Goal: Transaction & Acquisition: Purchase product/service

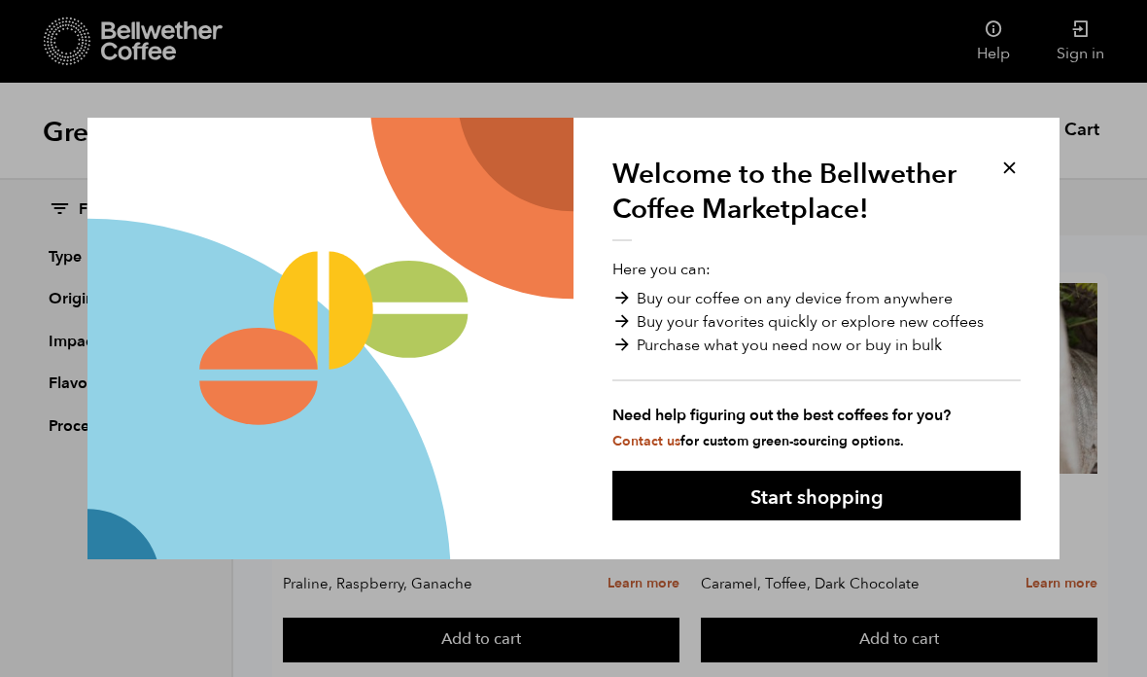
click at [1002, 164] on button at bounding box center [1010, 168] width 22 height 22
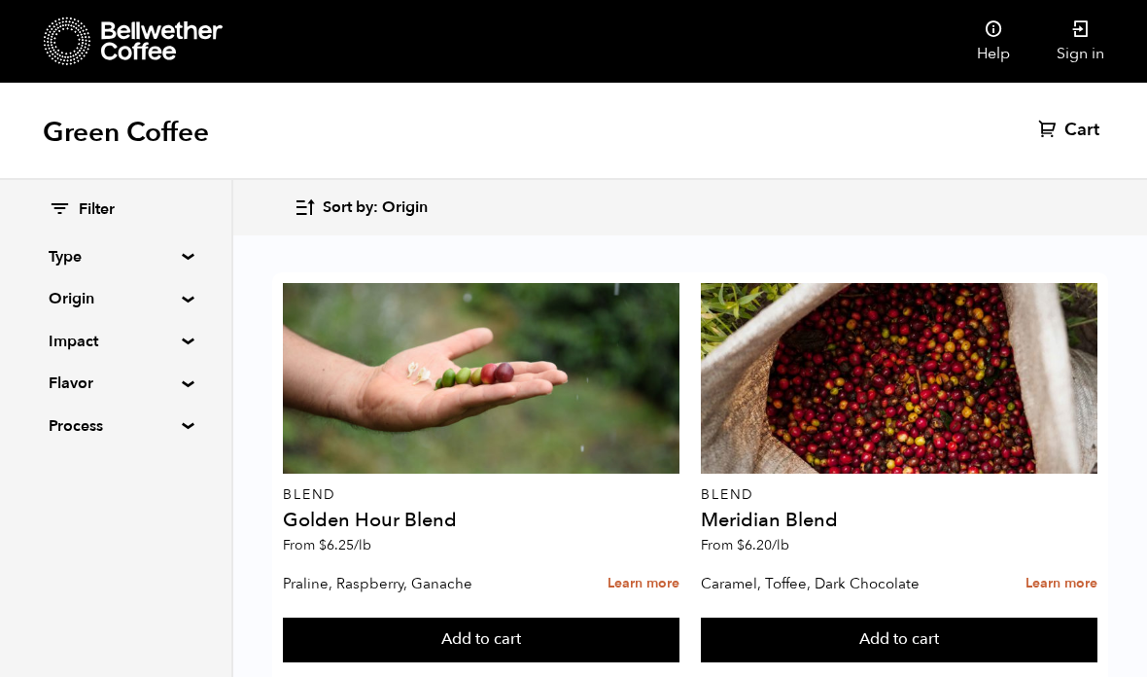
click at [1089, 38] on icon at bounding box center [1081, 28] width 19 height 19
click at [485, 617] on button "Add to cart" at bounding box center [481, 639] width 396 height 45
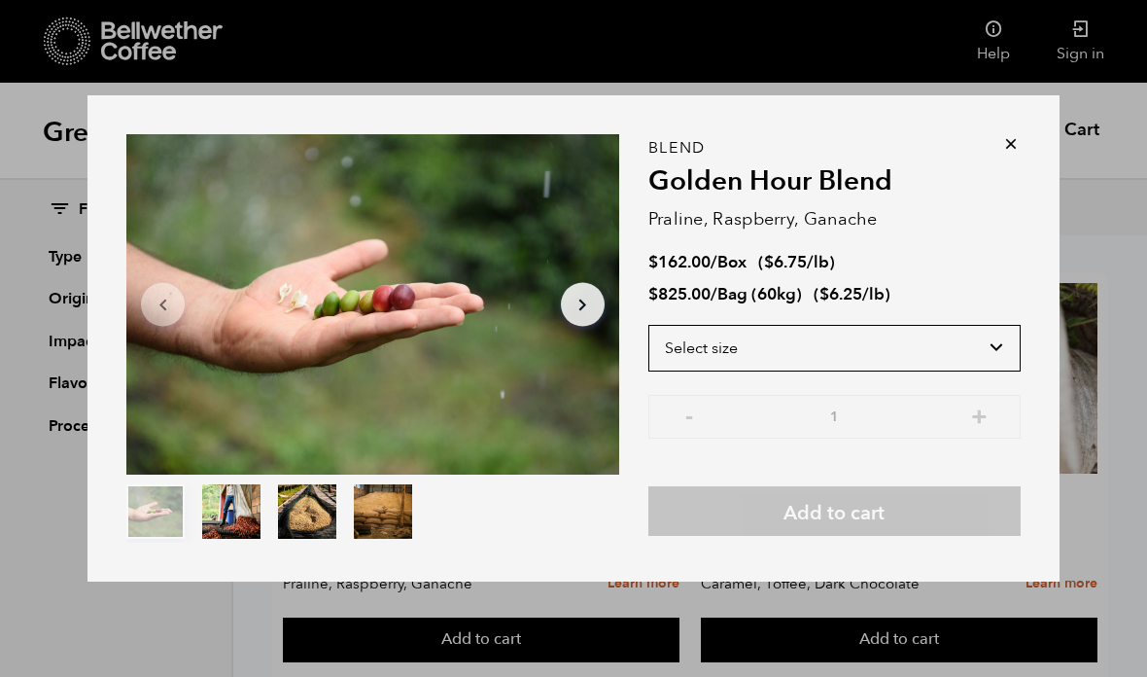
click at [745, 368] on select "Select size Bag (60kg) (132 lbs) Box (24 lbs)" at bounding box center [835, 348] width 372 height 47
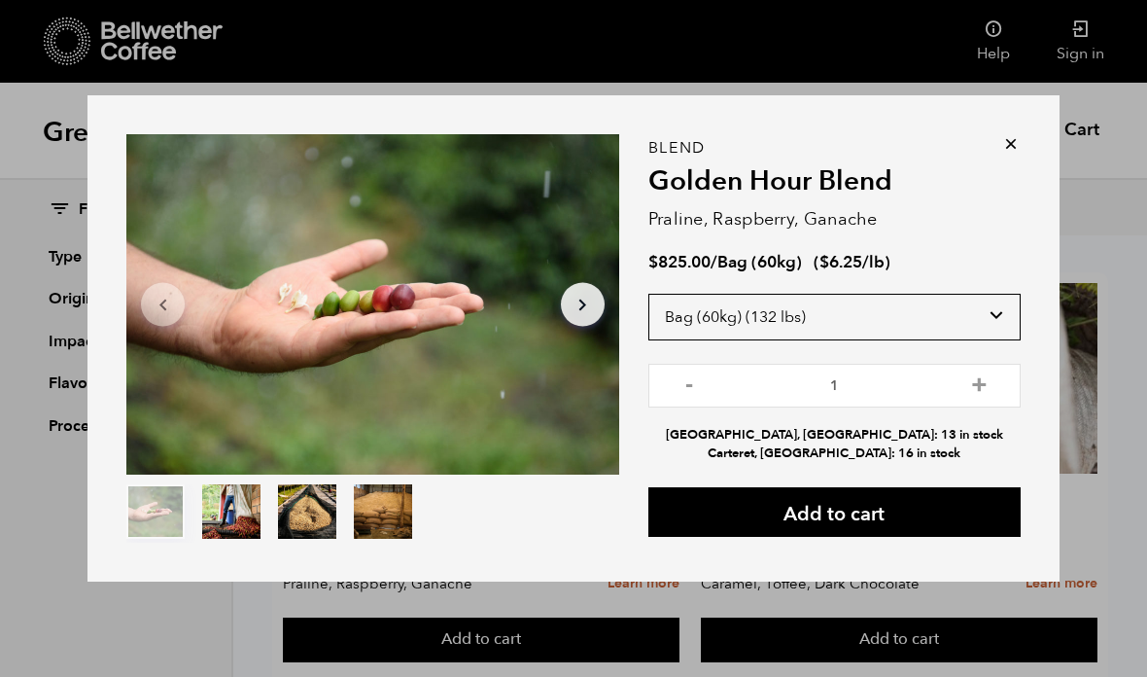
click at [744, 340] on select "Select size Bag (60kg) (132 lbs) Box (24 lbs)" at bounding box center [835, 317] width 372 height 47
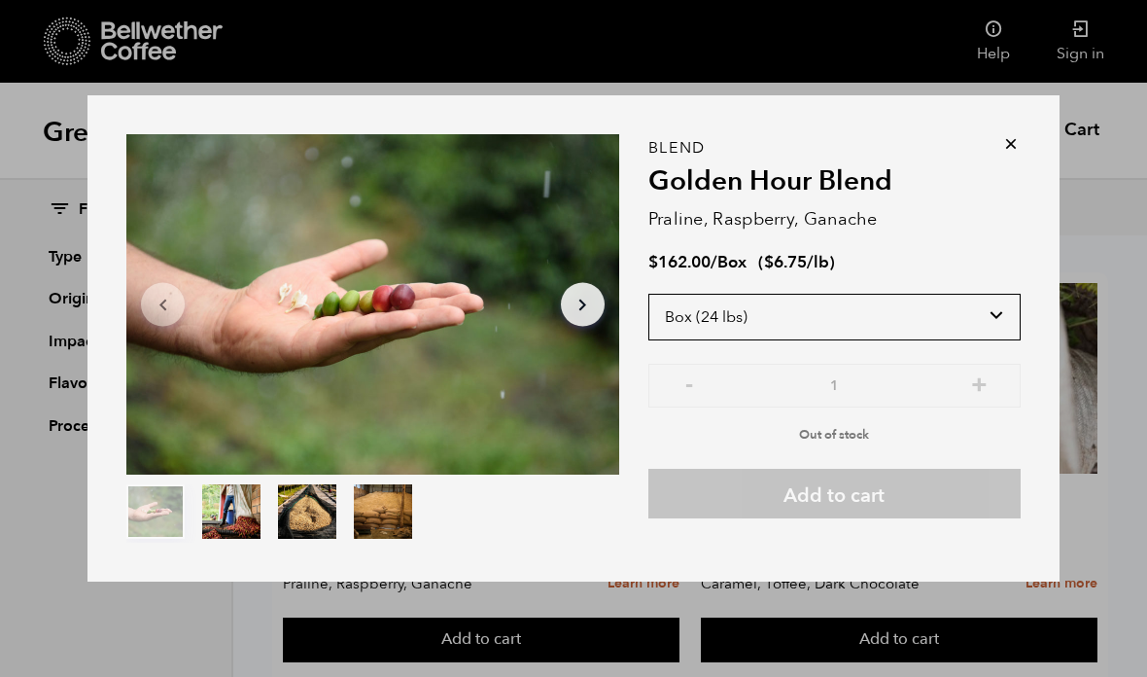
click at [722, 340] on select "Select size Bag (60kg) (132 lbs) Box (24 lbs)" at bounding box center [835, 317] width 372 height 47
select select "bag-3"
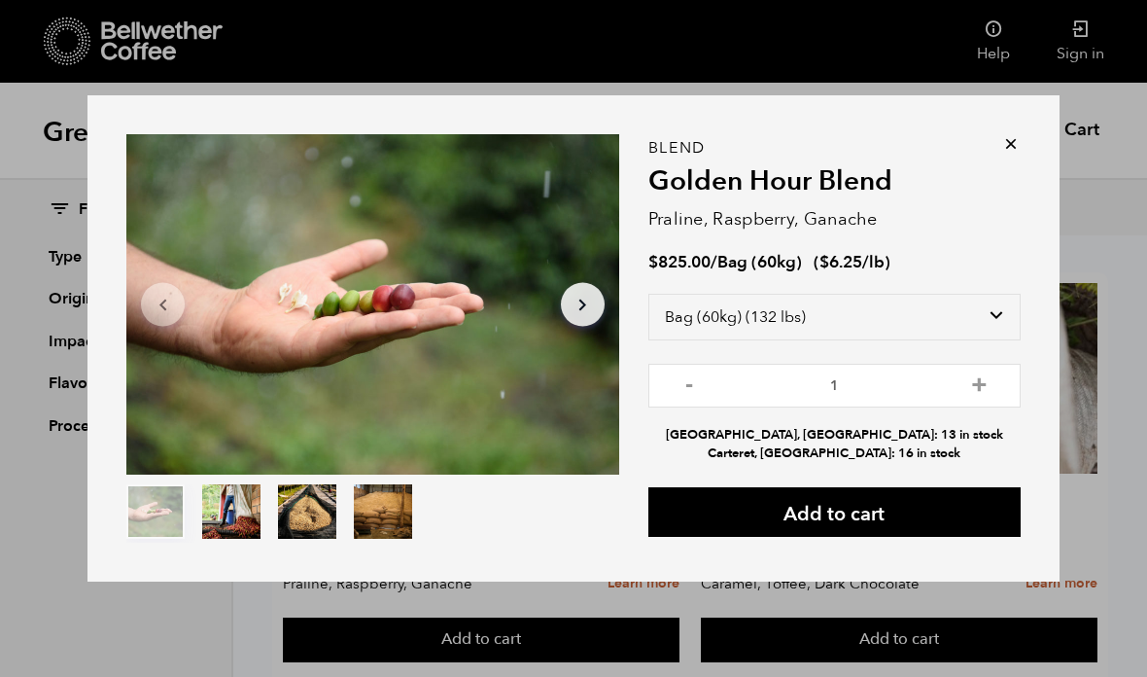
click at [1004, 154] on icon at bounding box center [1011, 143] width 19 height 19
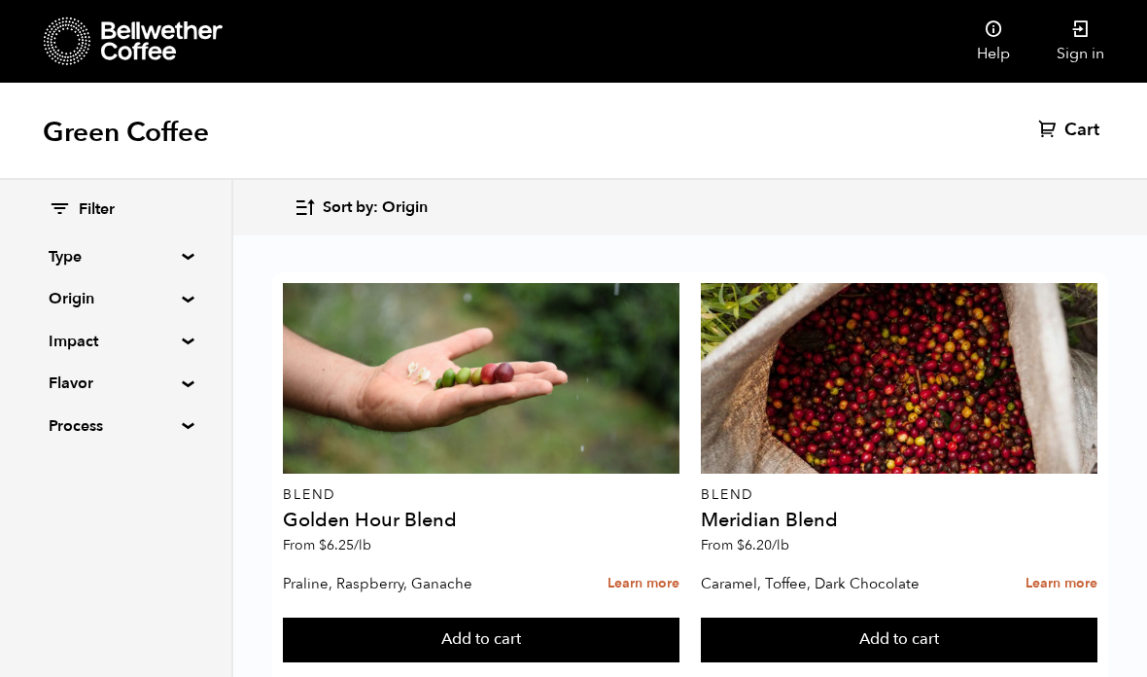
scroll to position [199, 0]
click at [747, 617] on button "Add to cart" at bounding box center [899, 639] width 396 height 45
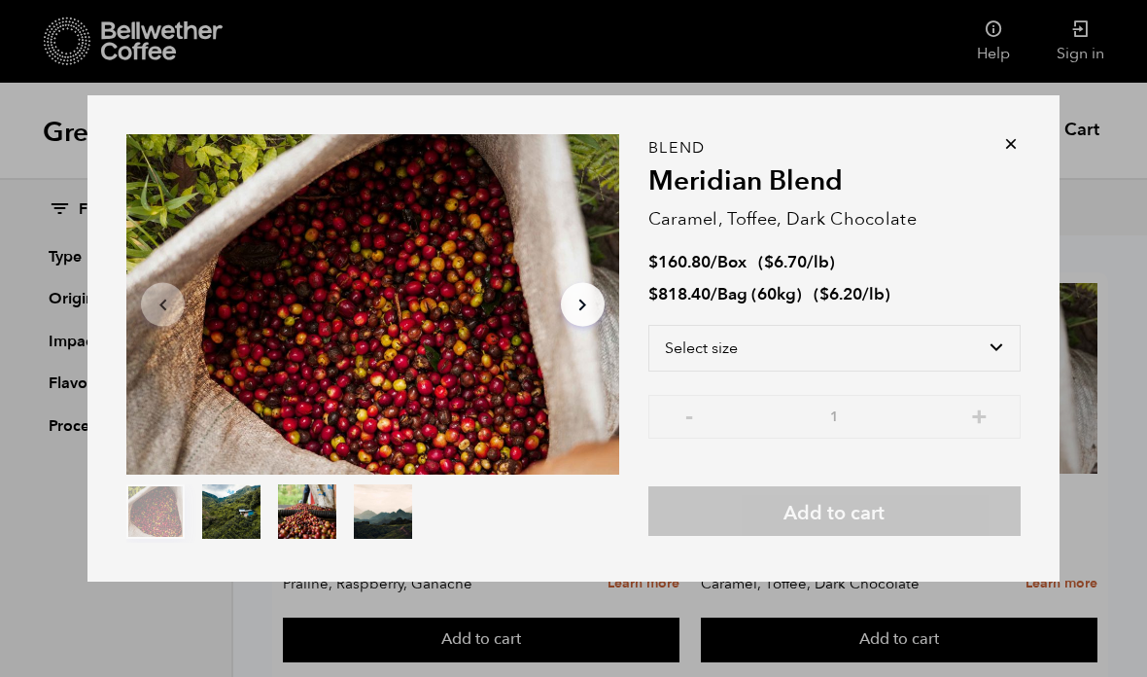
click at [722, 371] on select "Select size Bag (60kg) (132 lbs) Box (24 lbs)" at bounding box center [835, 348] width 372 height 47
select select "bag-3"
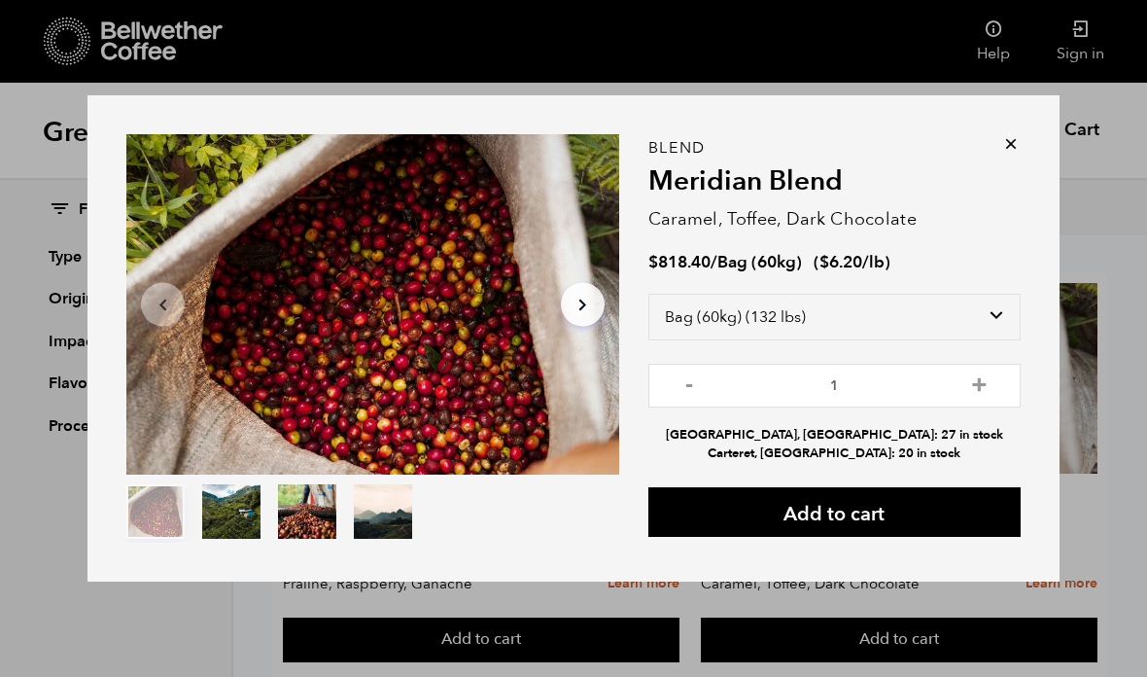
click at [993, 168] on div "Item 1 of 4 Arrow Left Arrow Right item 0 item 1 item 2 item 3 Item 1 of 4 Blen…" at bounding box center [574, 338] width 972 height 486
click at [1004, 166] on div "Item 1 of 4 Arrow Left Arrow Right item 0 item 1 item 2 item 3 Item 1 of 4 Blen…" at bounding box center [574, 338] width 972 height 486
click at [1005, 154] on icon at bounding box center [1011, 143] width 19 height 19
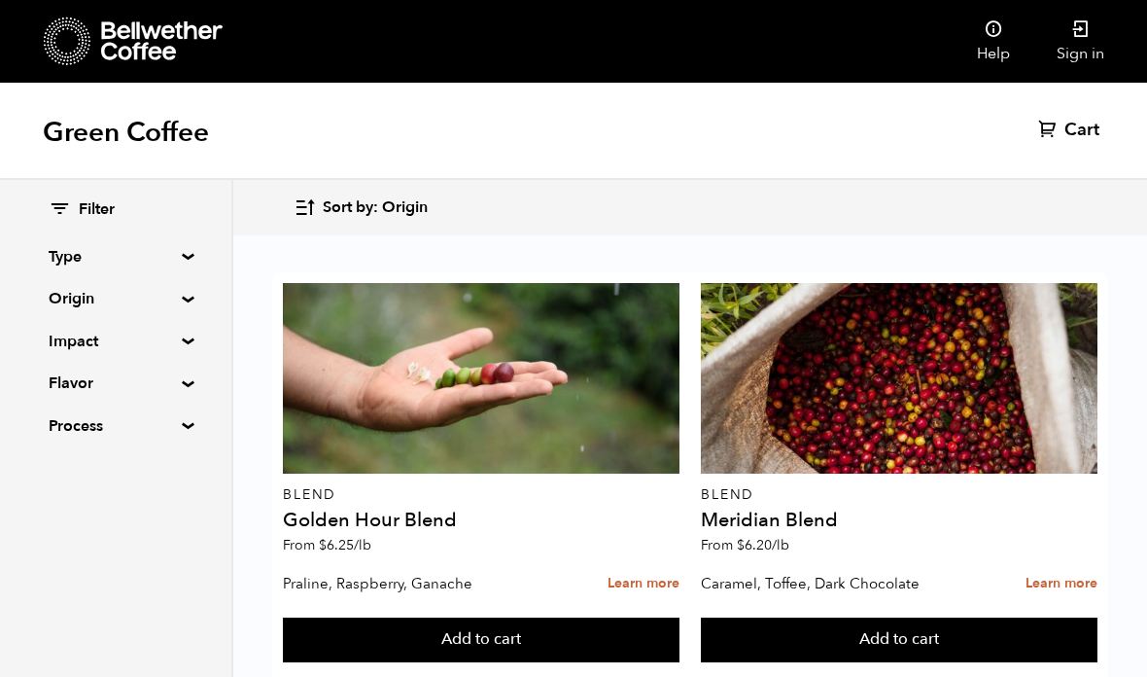
scroll to position [462, 0]
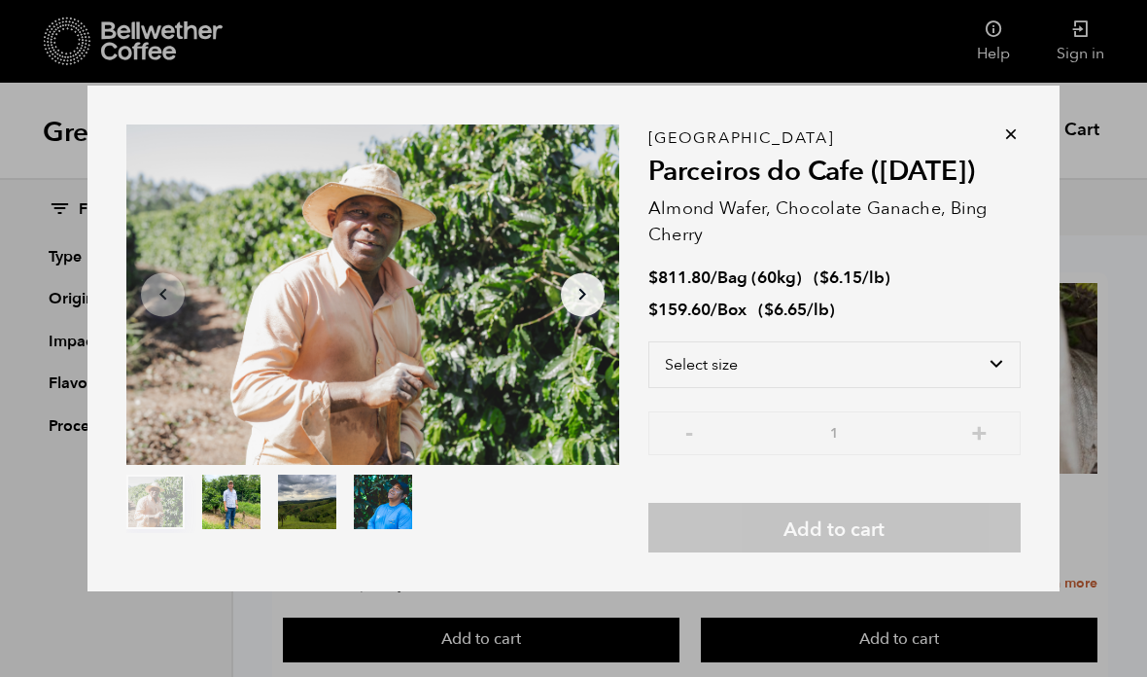
click at [722, 388] on select "Select size Bag (60kg) (132 lbs) Box (24 lbs)" at bounding box center [835, 364] width 372 height 47
select select "box"
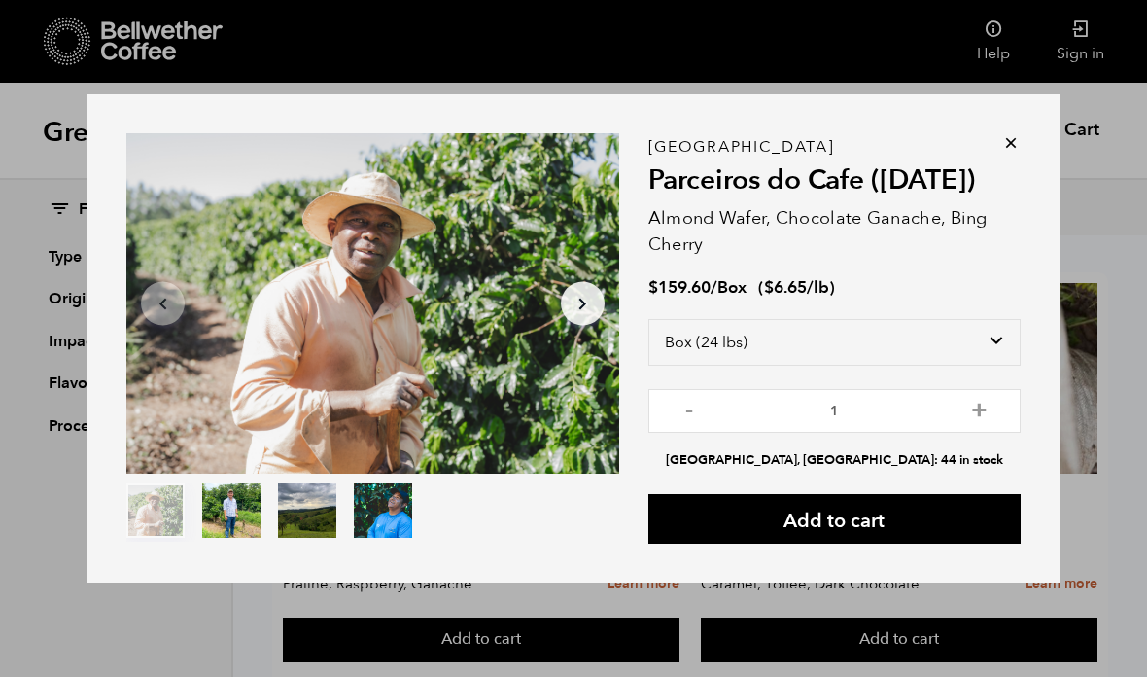
click at [1009, 153] on icon at bounding box center [1011, 142] width 19 height 19
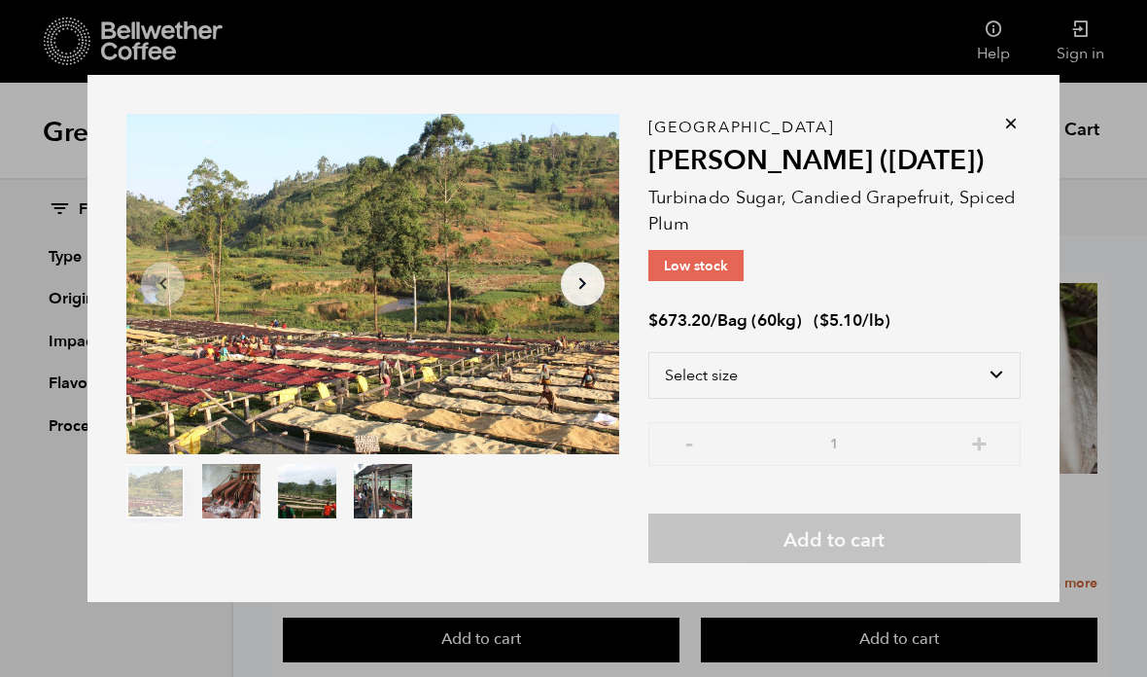
click at [711, 399] on select "Select size Bag (60kg) (132 lbs)" at bounding box center [835, 375] width 372 height 47
click at [1006, 133] on icon at bounding box center [1011, 123] width 19 height 19
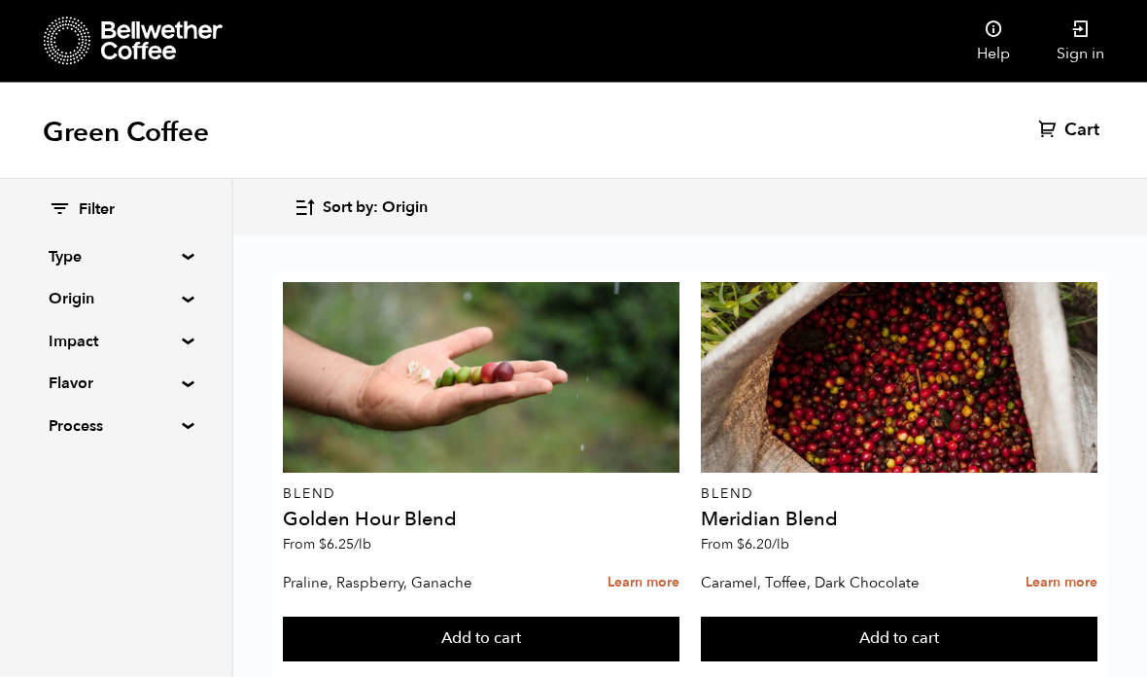
scroll to position [1034, 0]
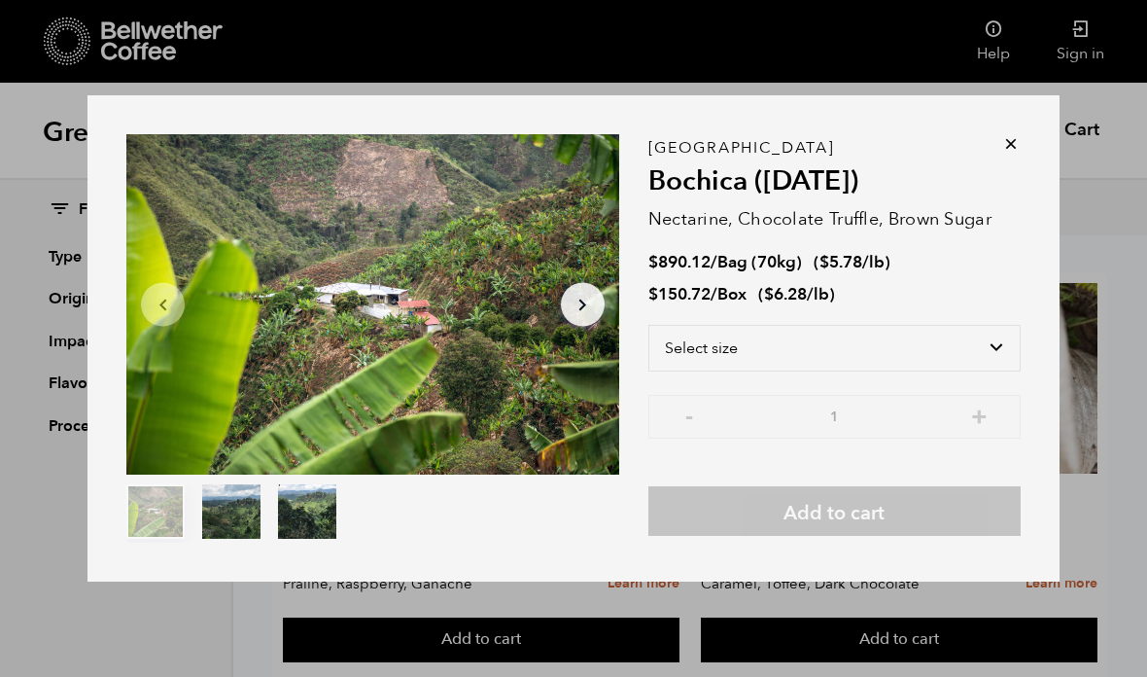
click at [696, 371] on select "Select size Bag (70kg) (154 lbs) Box (24 lbs)" at bounding box center [835, 348] width 372 height 47
select select "box"
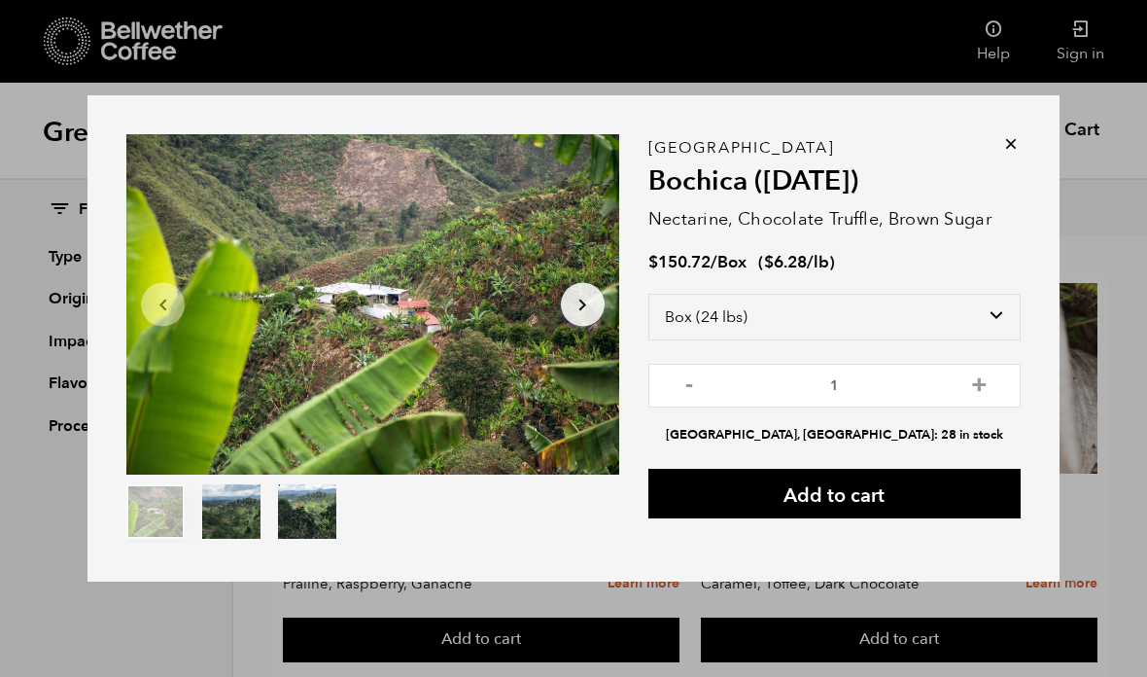
click at [1004, 154] on icon at bounding box center [1011, 143] width 19 height 19
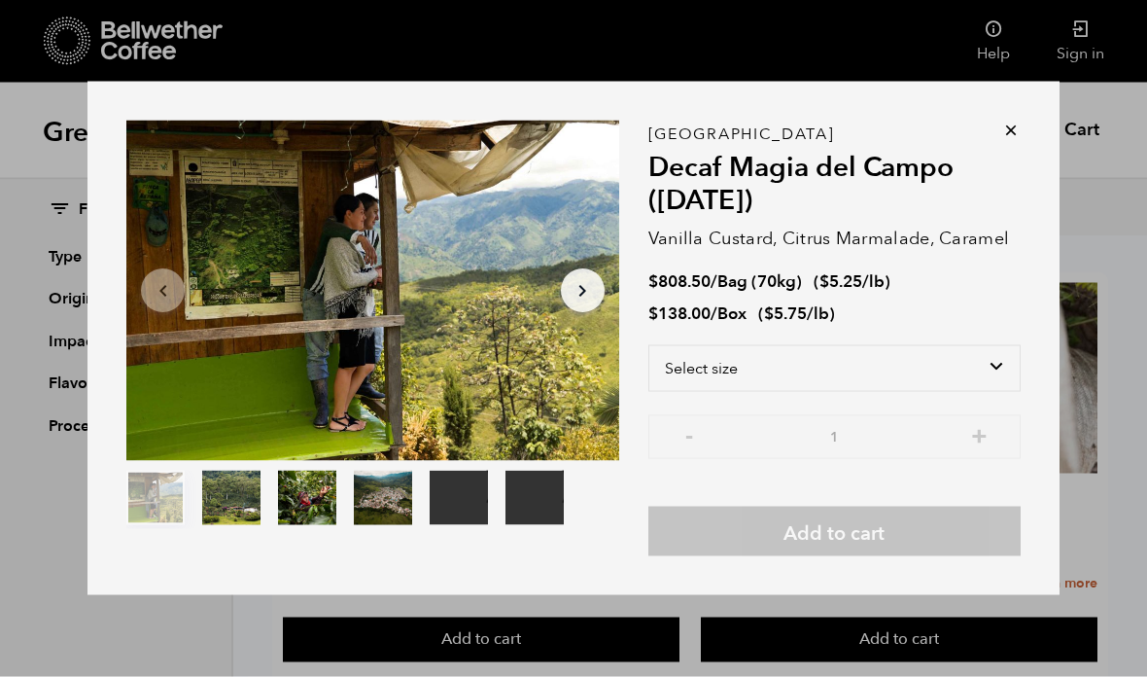
scroll to position [1214, 0]
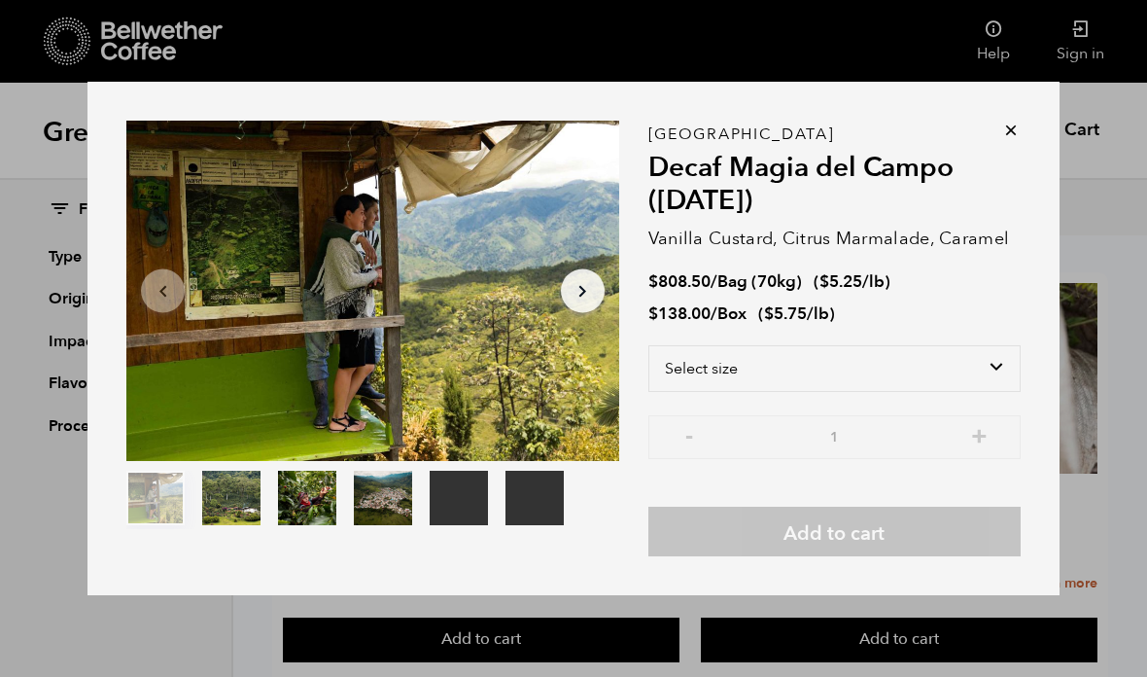
click at [690, 392] on select "Select size Bag (70kg) (154 lbs) Box (24 lbs)" at bounding box center [835, 368] width 372 height 47
select select "box"
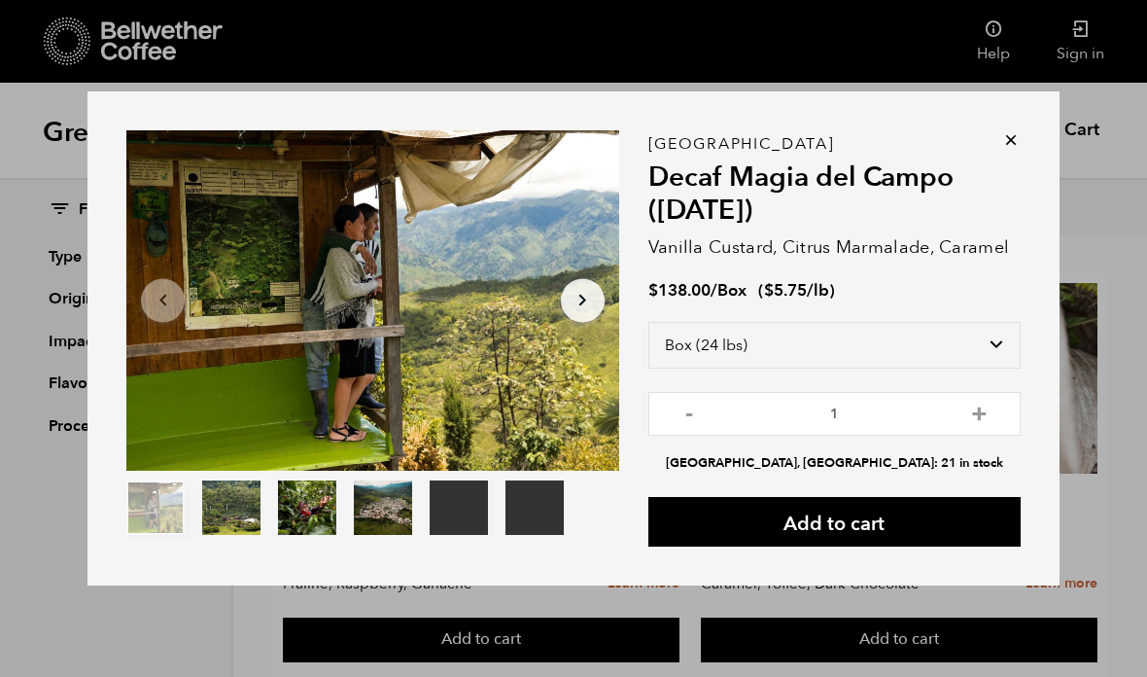
click at [1010, 150] on icon at bounding box center [1011, 139] width 19 height 19
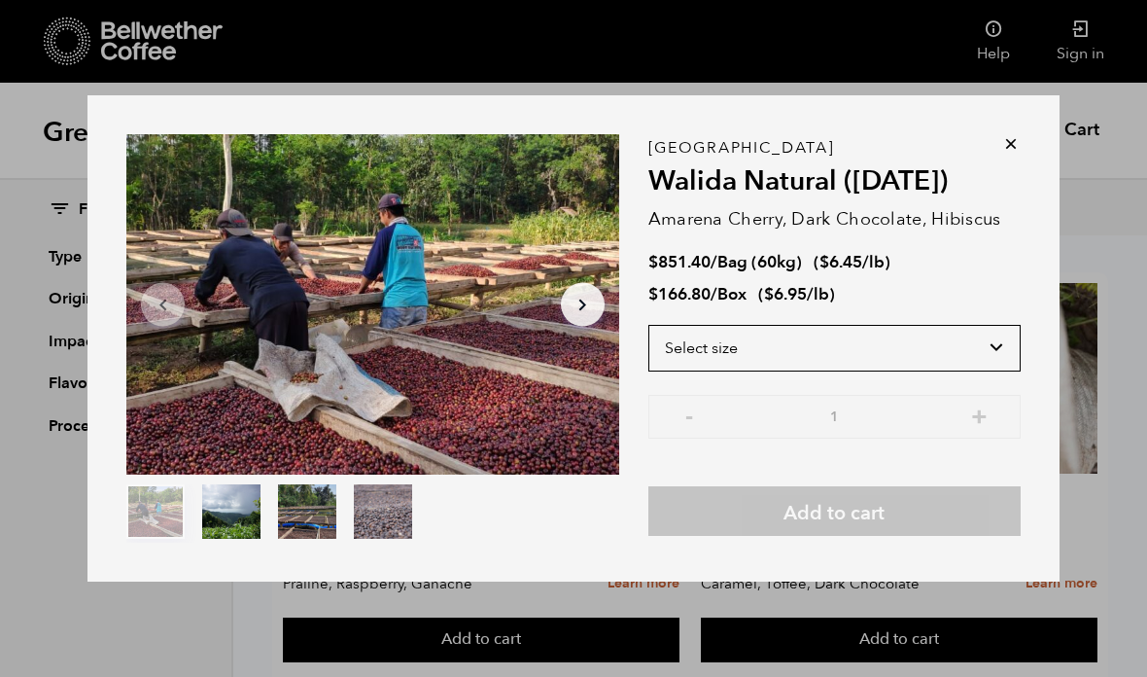
click at [698, 371] on select "Select size Bag (60kg) (132 lbs) Box (24 lbs)" at bounding box center [835, 348] width 372 height 47
select select "box"
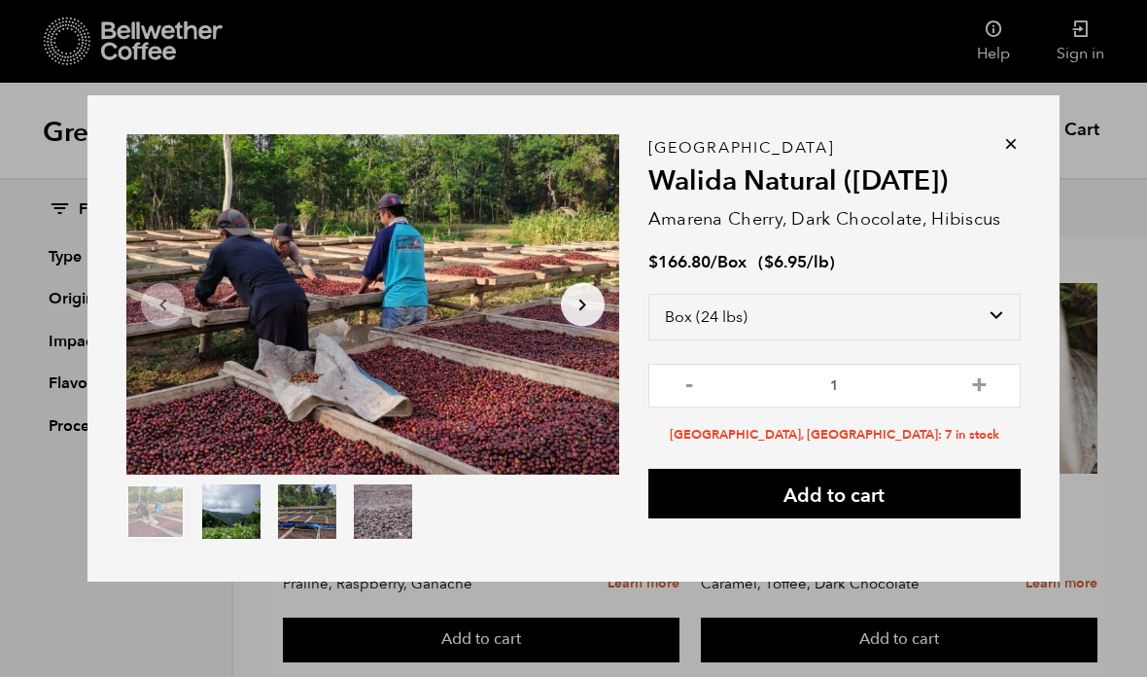
click at [1017, 154] on icon at bounding box center [1011, 143] width 19 height 19
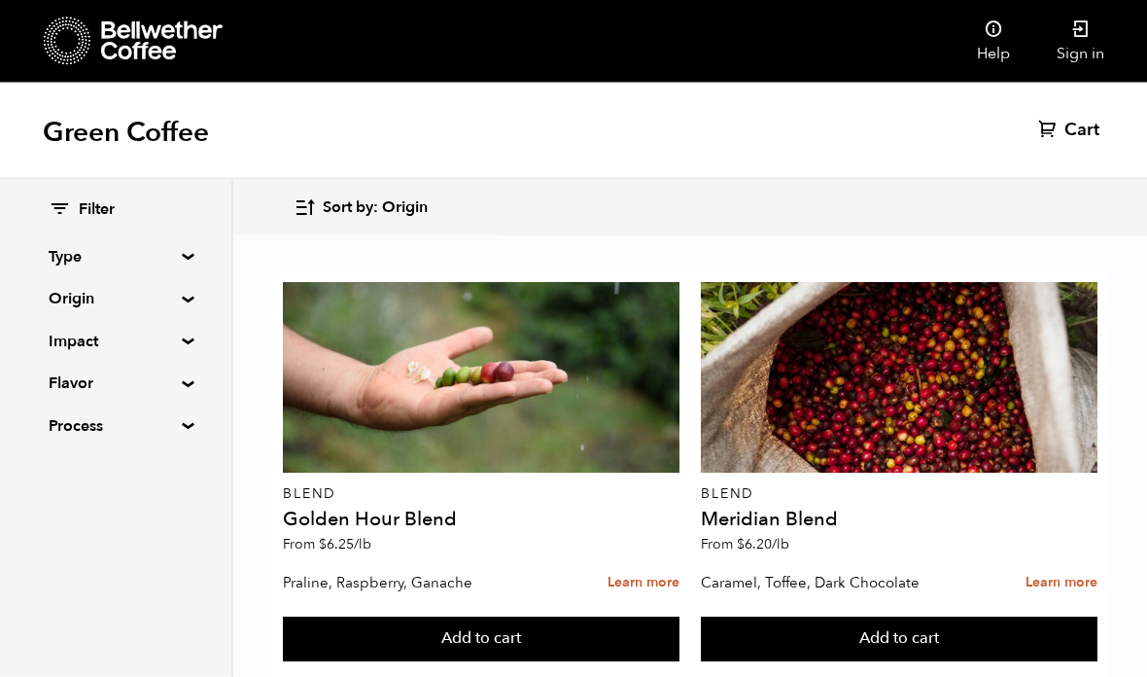
scroll to position [1644, 0]
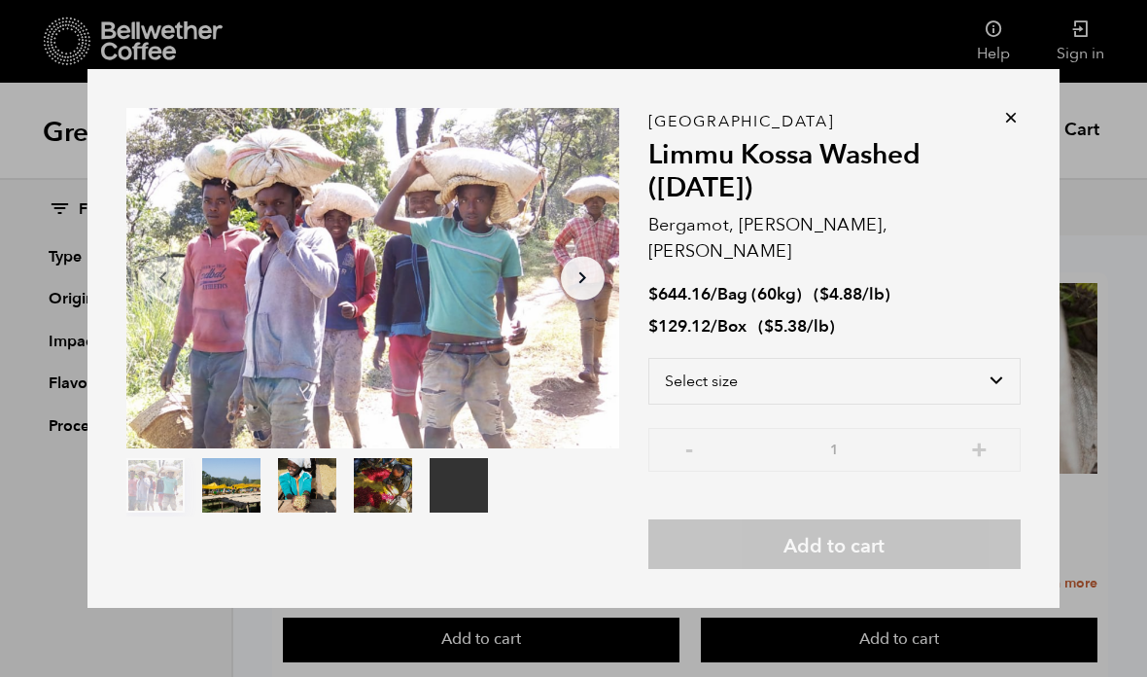
click at [710, 385] on select "Select size Bag (60kg) (132 lbs) Box (24 lbs)" at bounding box center [835, 381] width 372 height 47
select select "box"
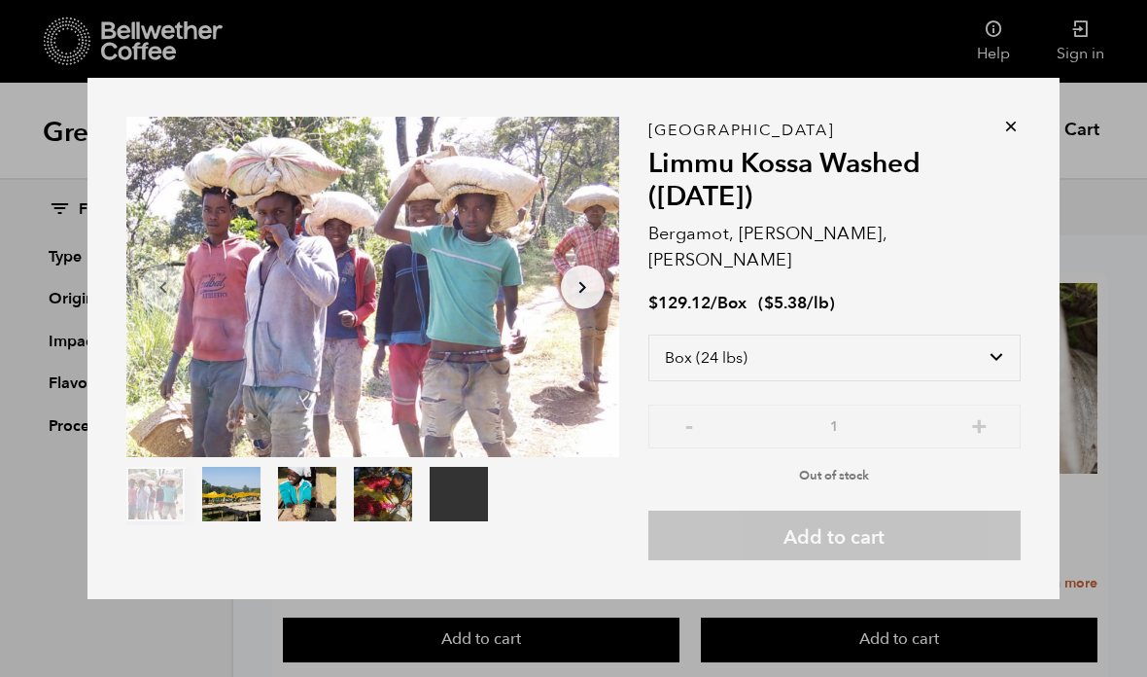
click at [1009, 162] on div "Your browser does not support the video tag. Item 1 of 5 Your browser does not …" at bounding box center [574, 338] width 972 height 521
click at [1012, 136] on icon at bounding box center [1011, 126] width 19 height 19
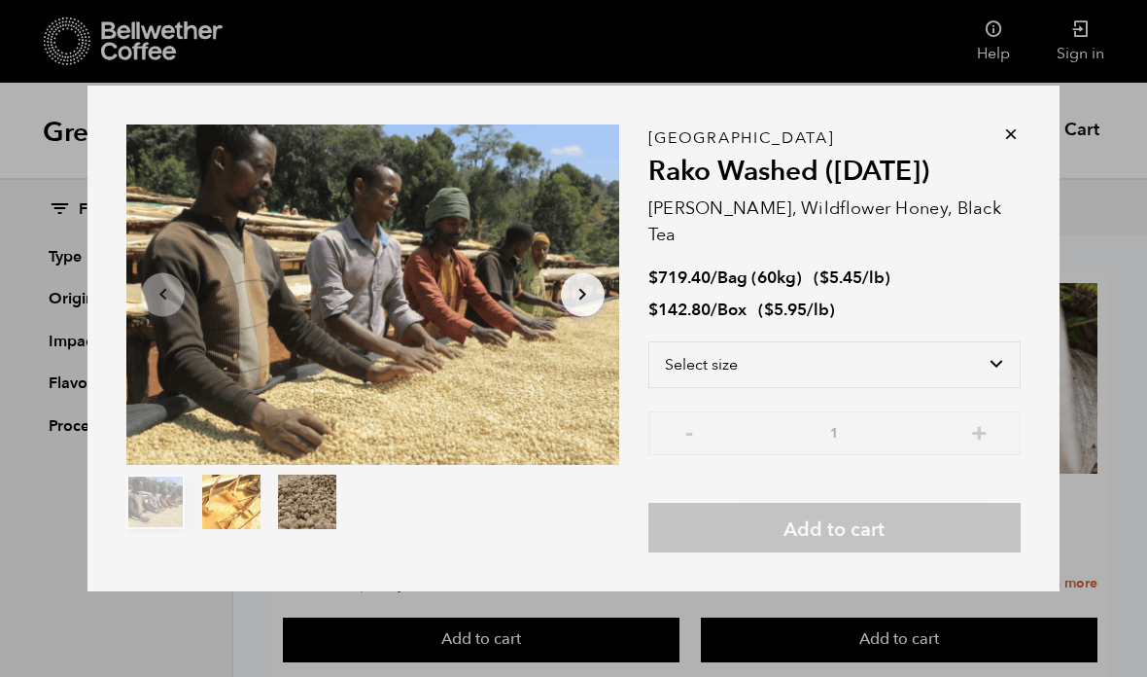
click at [710, 374] on select "Select size Bag (60kg) (132 lbs) Box (24 lbs)" at bounding box center [835, 364] width 372 height 47
select select "box"
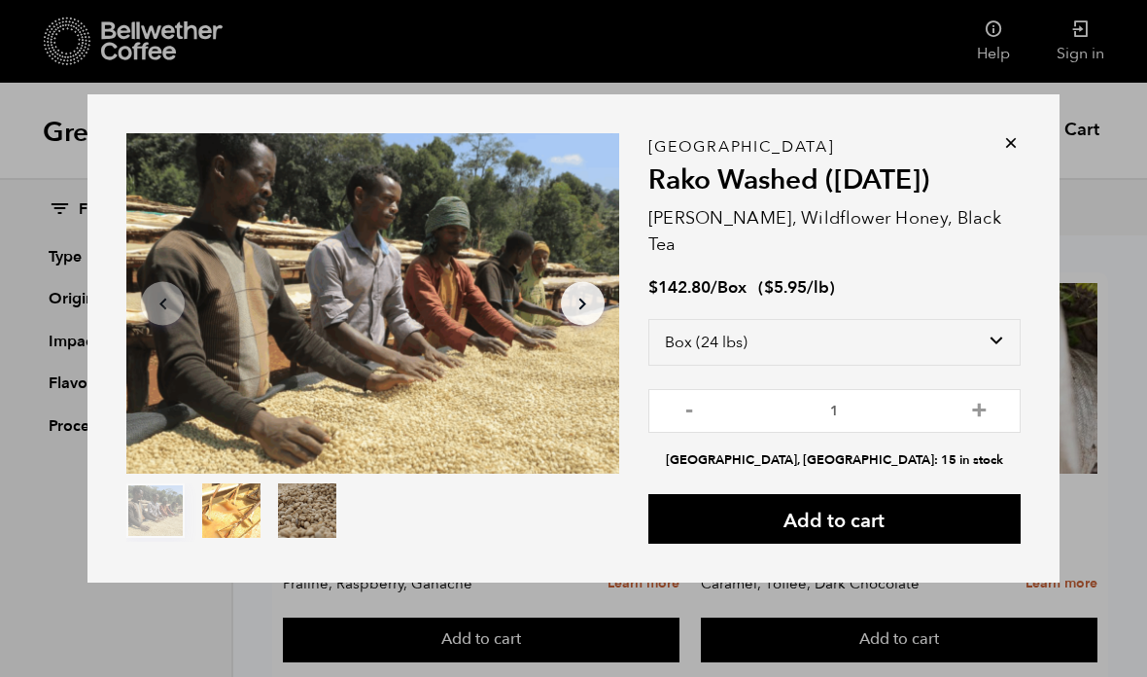
click at [1003, 153] on icon at bounding box center [1011, 142] width 19 height 19
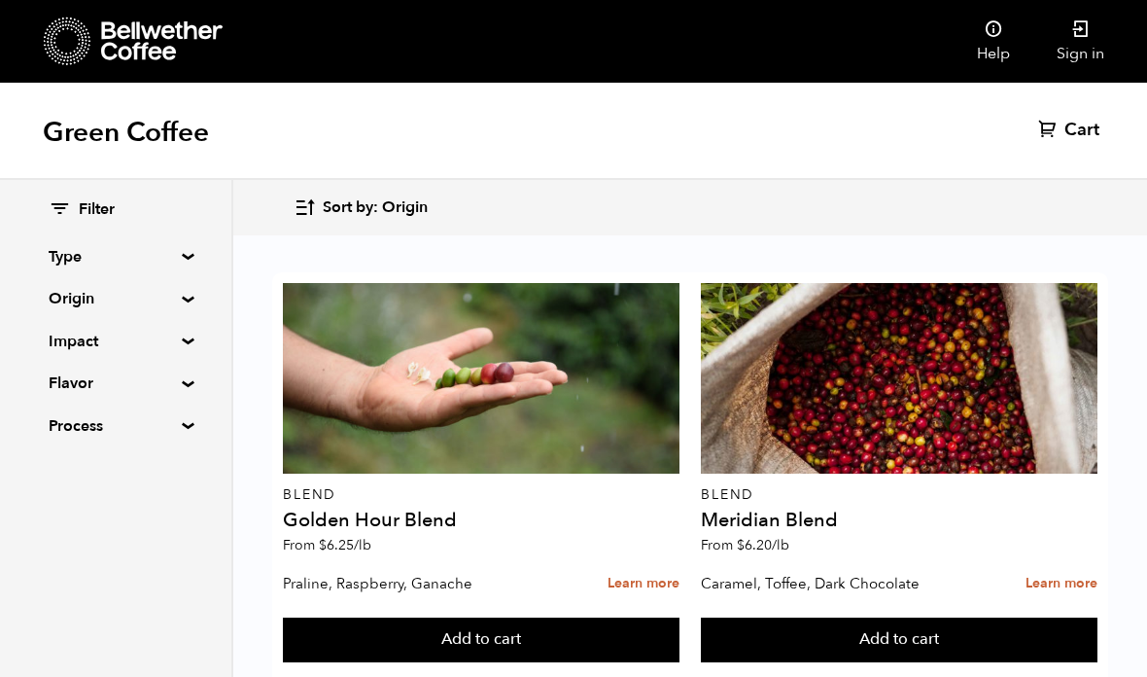
scroll to position [1986, 0]
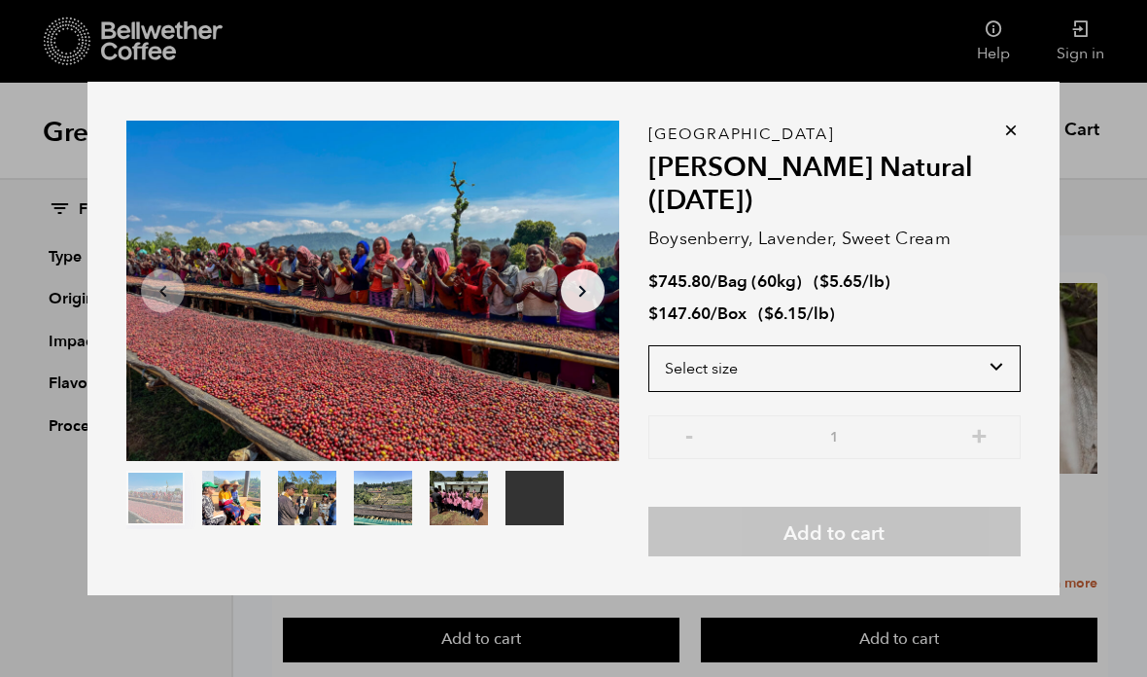
click at [794, 382] on select "Select size Bag (60kg) (132 lbs) Box (24 lbs)" at bounding box center [835, 368] width 372 height 47
select select "box"
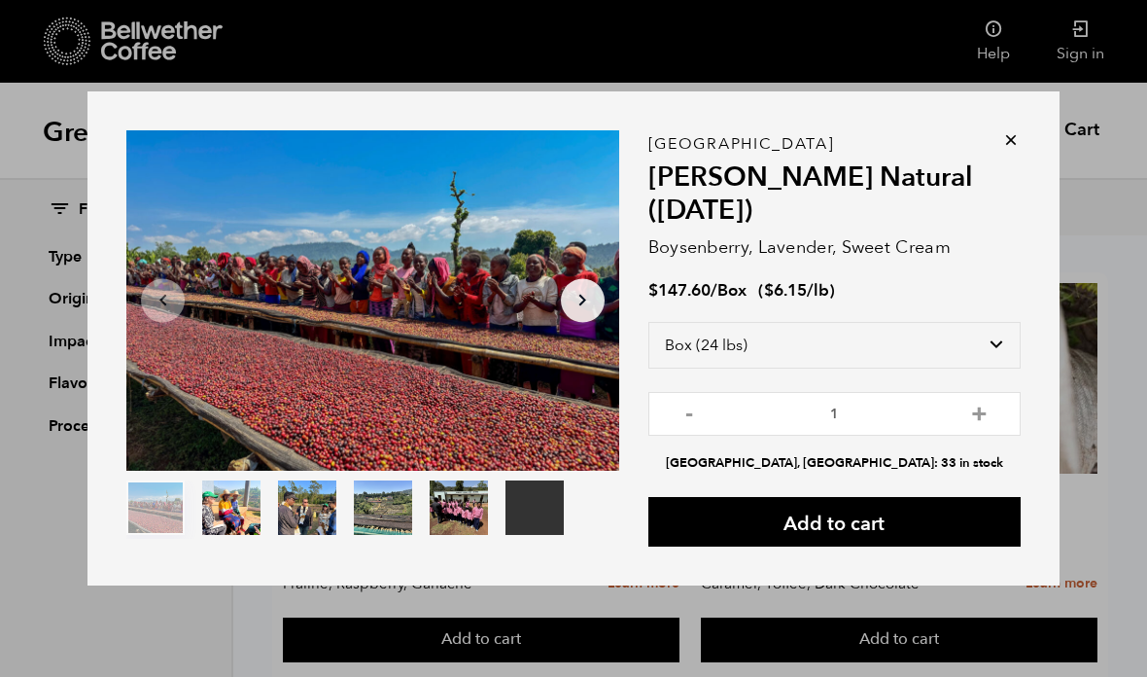
click at [1028, 176] on div "Your browser does not support the video tag. Item 1 of 6 Your browser does not …" at bounding box center [574, 338] width 972 height 494
click at [1009, 150] on icon at bounding box center [1011, 139] width 19 height 19
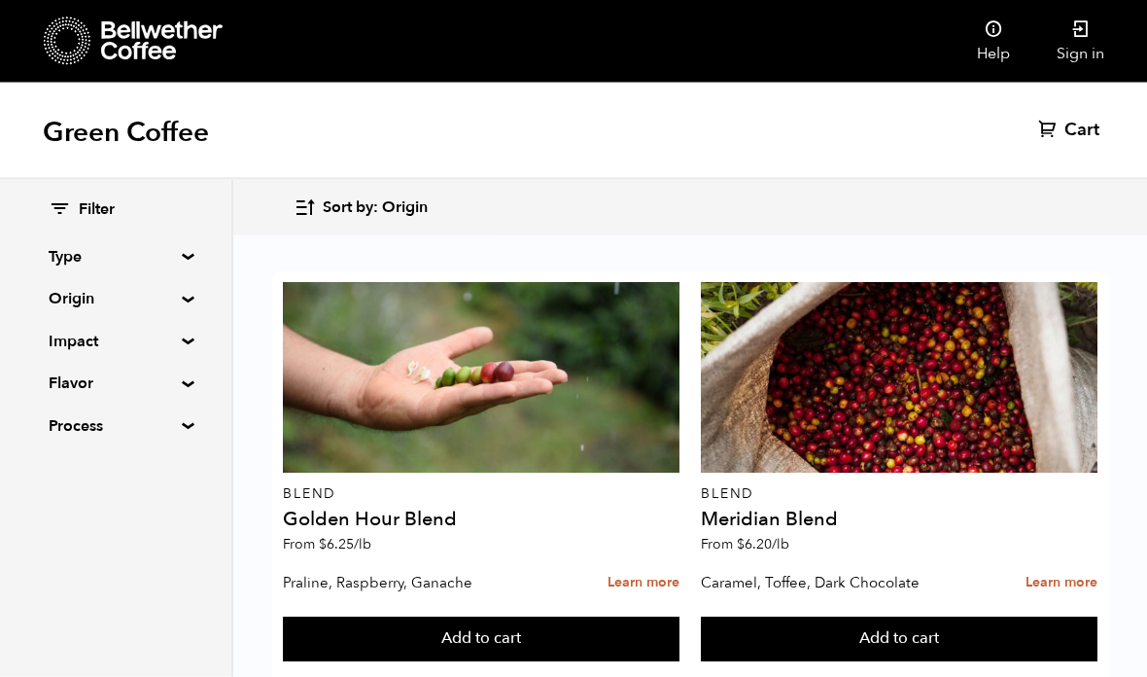
scroll to position [2168, 0]
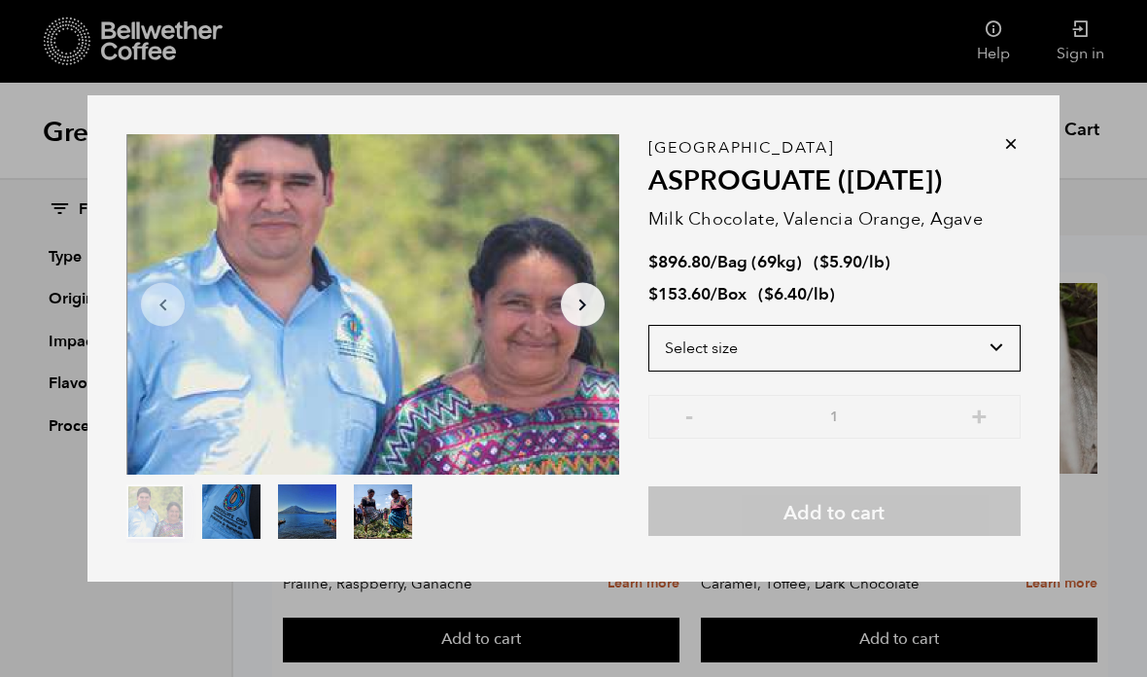
click at [689, 371] on select "Select size Bag (69kg) (152 lbs) Box (24 lbs)" at bounding box center [835, 348] width 372 height 47
select select "box"
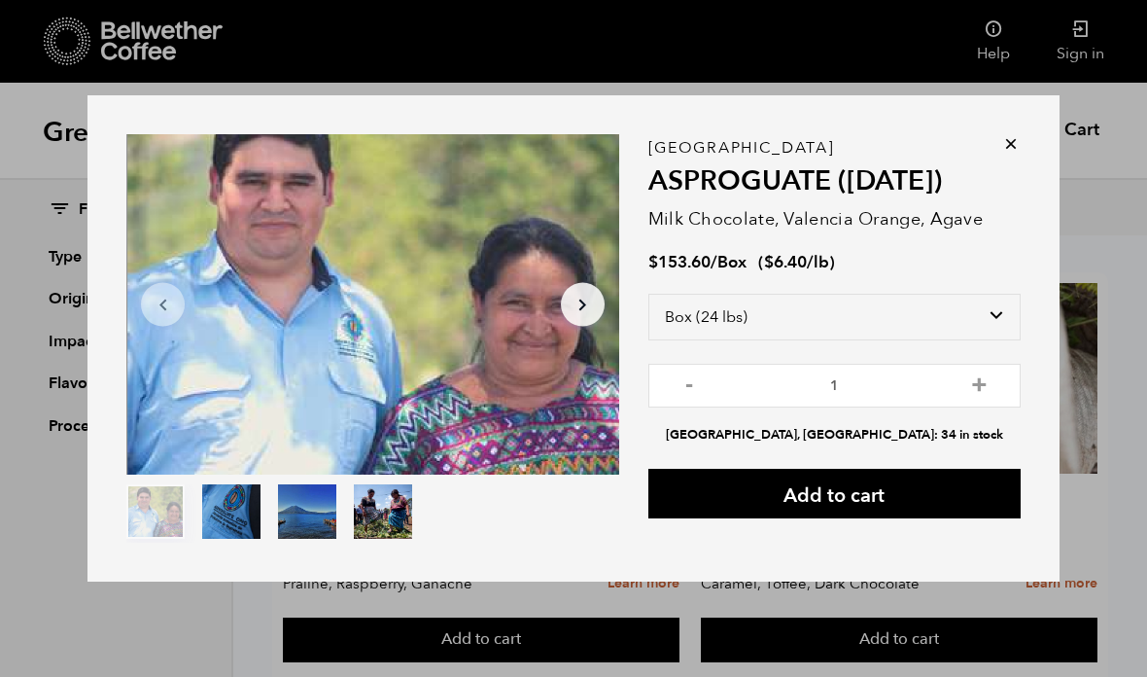
click at [1020, 154] on icon at bounding box center [1011, 143] width 19 height 19
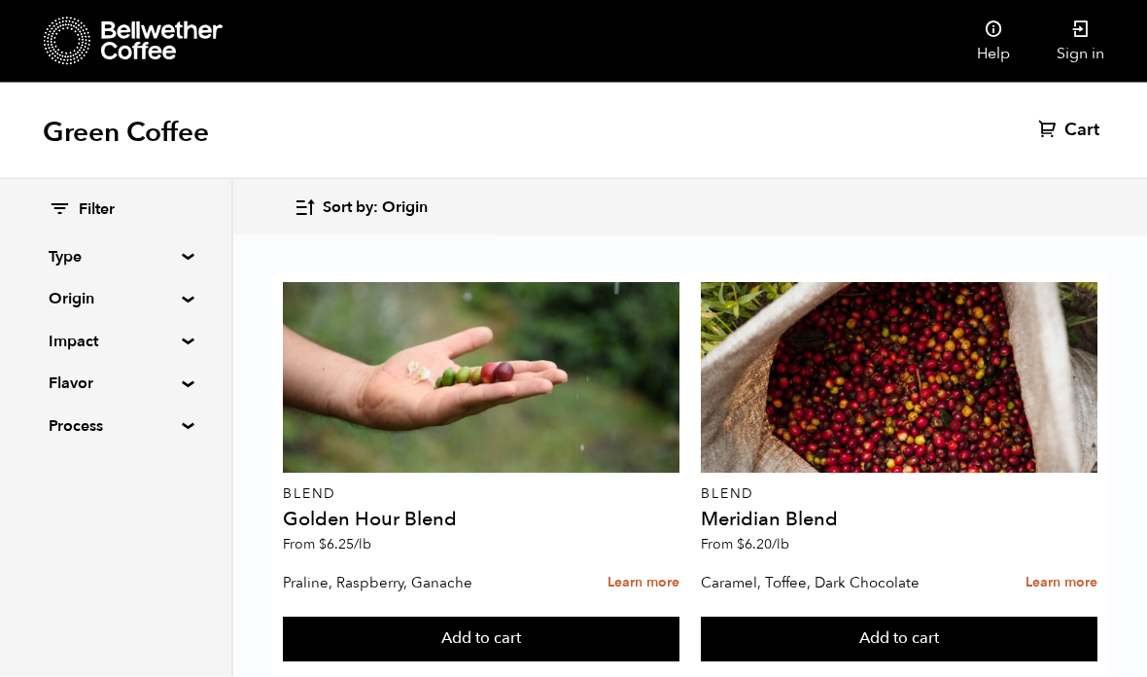
scroll to position [2388, 0]
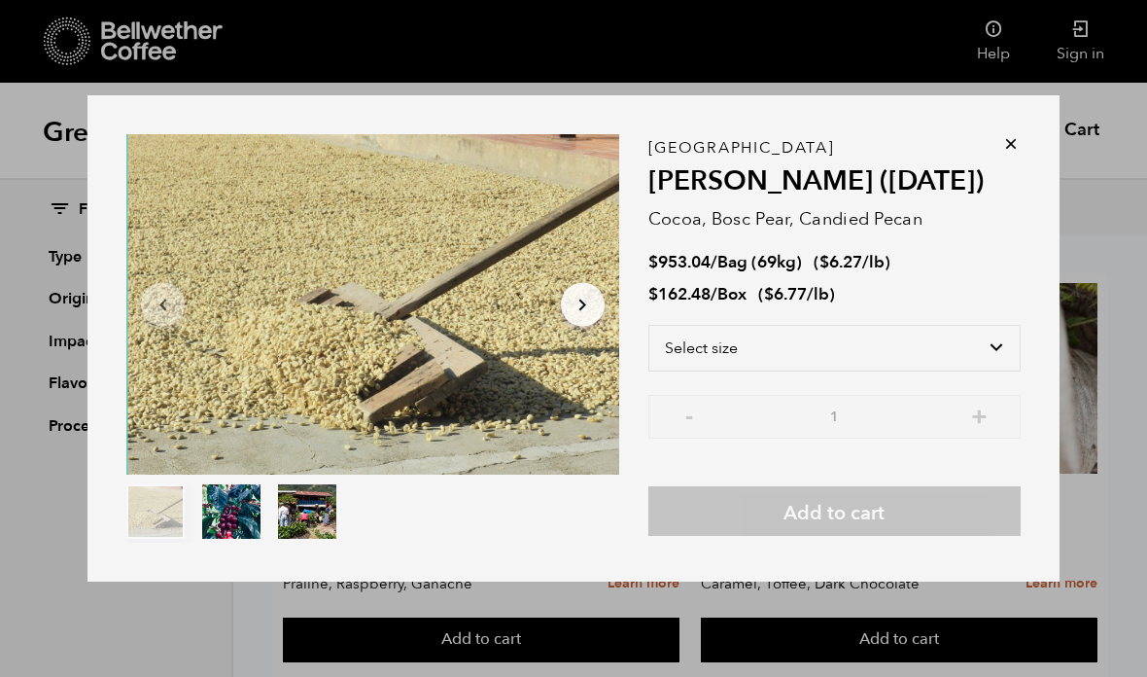
click at [703, 371] on select "Select size Bag (69kg) (152 lbs) Box (24 lbs)" at bounding box center [835, 348] width 372 height 47
select select "box"
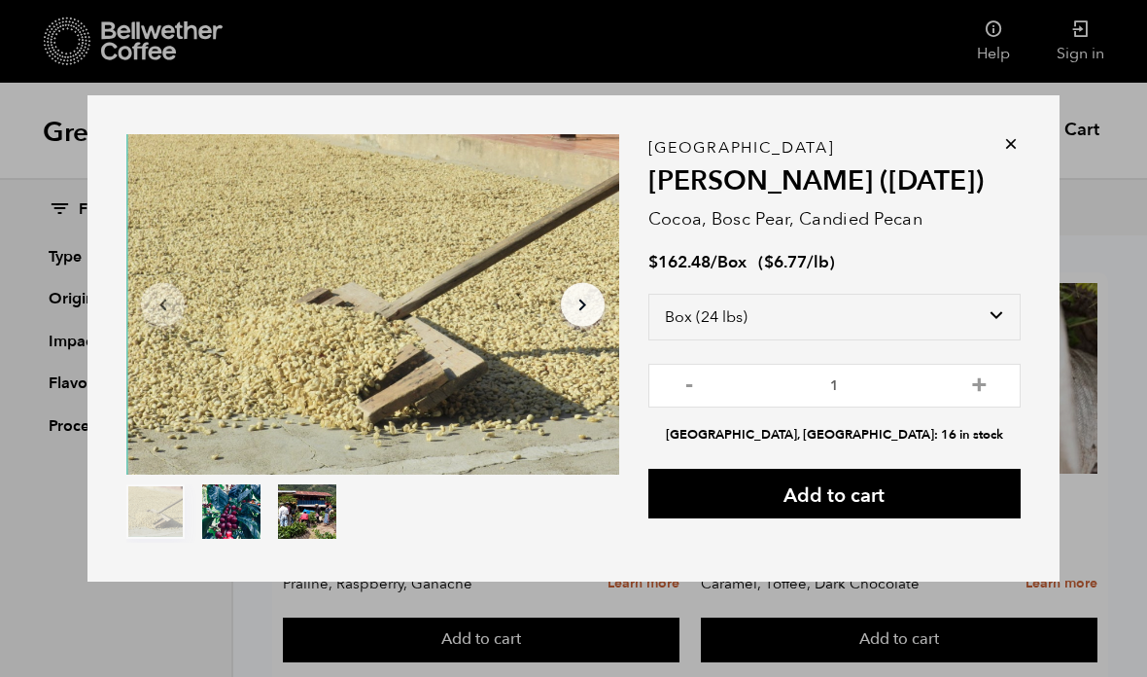
click at [996, 177] on div "Guatemala [PERSON_NAME] ([DATE]) Cocoa, Bosc Pear, Candied Pecan $ 162.48 / Box…" at bounding box center [835, 338] width 372 height 408
click at [1012, 154] on icon at bounding box center [1011, 143] width 19 height 19
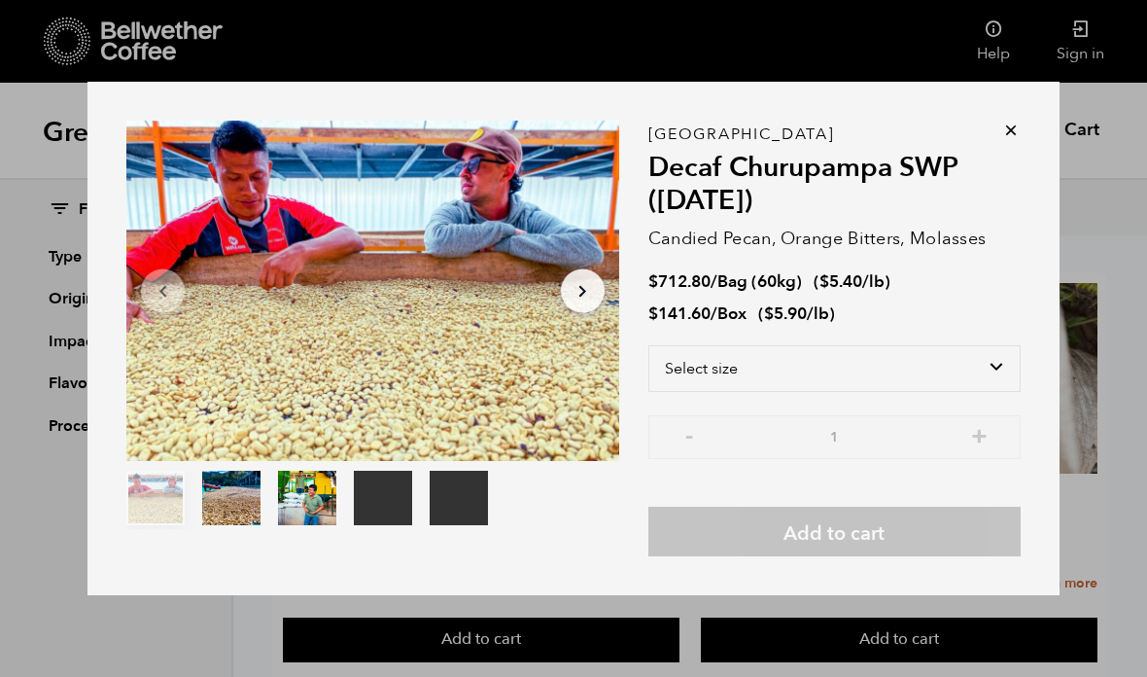
click at [689, 392] on select "Select size Bag (60kg) (132 lbs) Box (24 lbs)" at bounding box center [835, 368] width 372 height 47
select select "box"
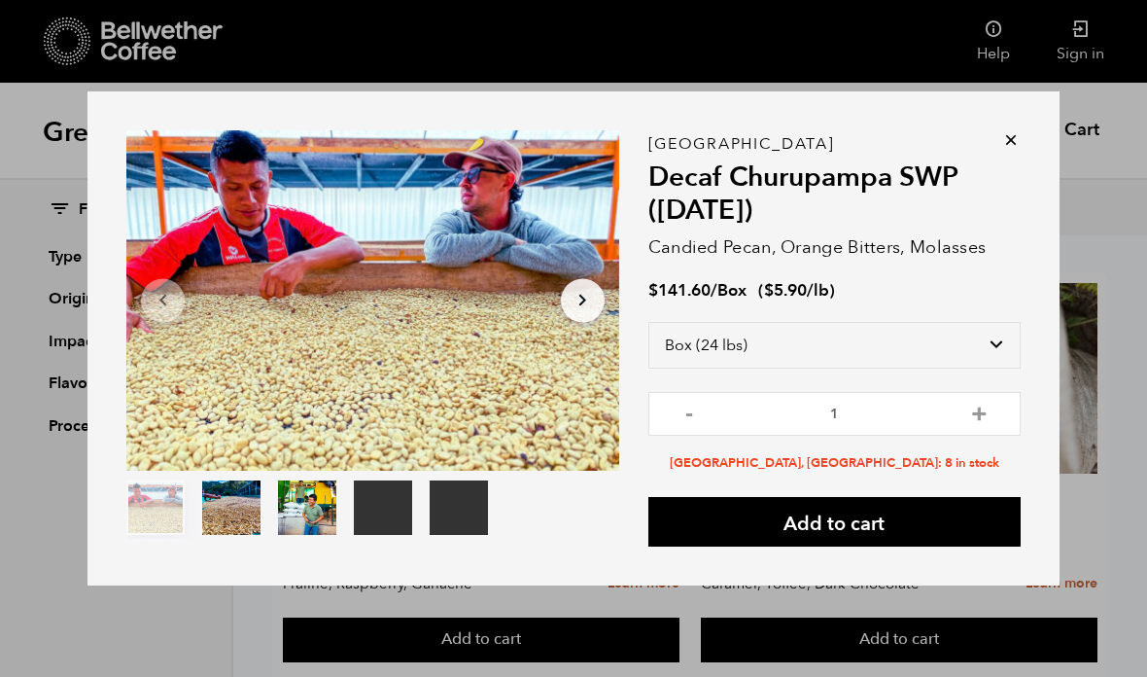
click at [1001, 163] on div "Your browser does not support the video tag. Your browser does not support the …" at bounding box center [574, 338] width 972 height 494
click at [1008, 150] on icon at bounding box center [1011, 139] width 19 height 19
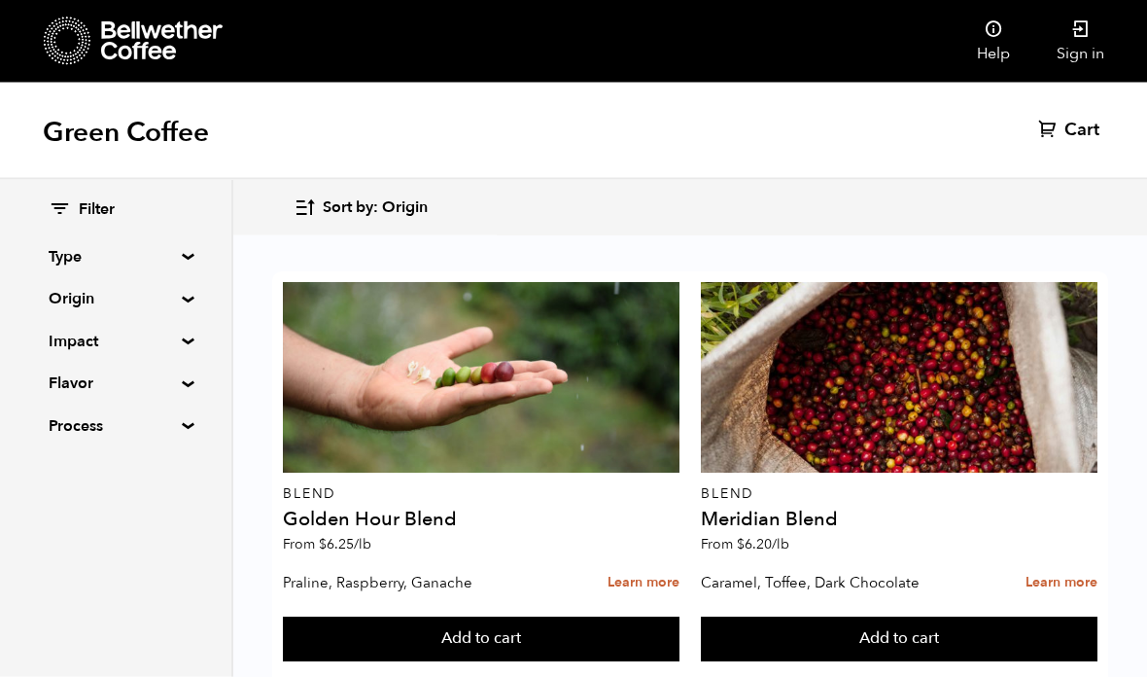
scroll to position [2881, 0]
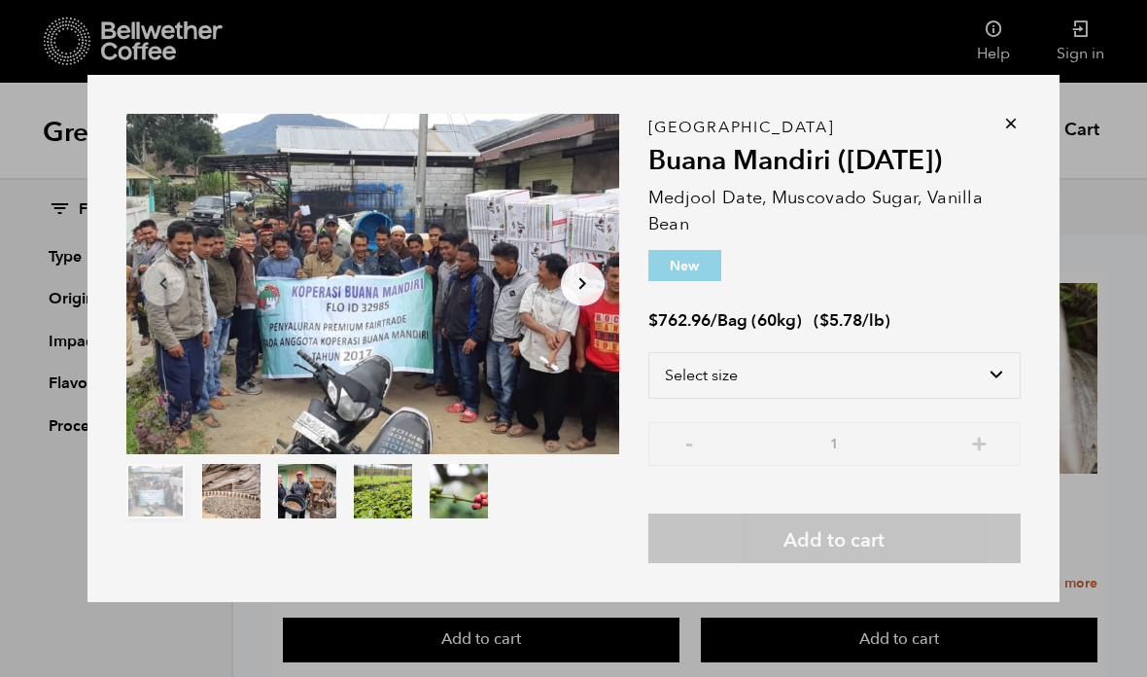
click at [834, 399] on select "Select size Bag (60kg) (132 lbs)" at bounding box center [835, 375] width 372 height 47
click at [1031, 147] on div "Item 1 of 5 Arrow Left Arrow Right item 0 item 1 item 2 item 3 item 4 Item 1 of…" at bounding box center [574, 339] width 972 height 528
click at [1004, 133] on icon at bounding box center [1011, 123] width 19 height 19
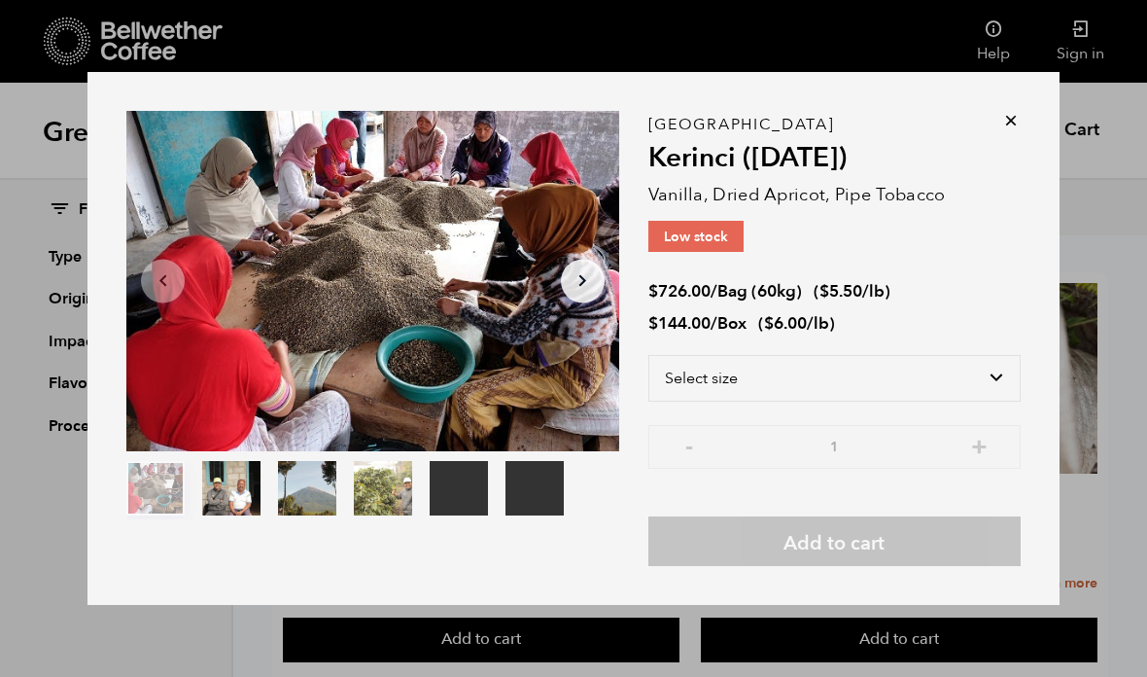
click at [696, 402] on select "Select size Bag (60kg) (132 lbs) Box (24 lbs)" at bounding box center [835, 378] width 372 height 47
select select "box"
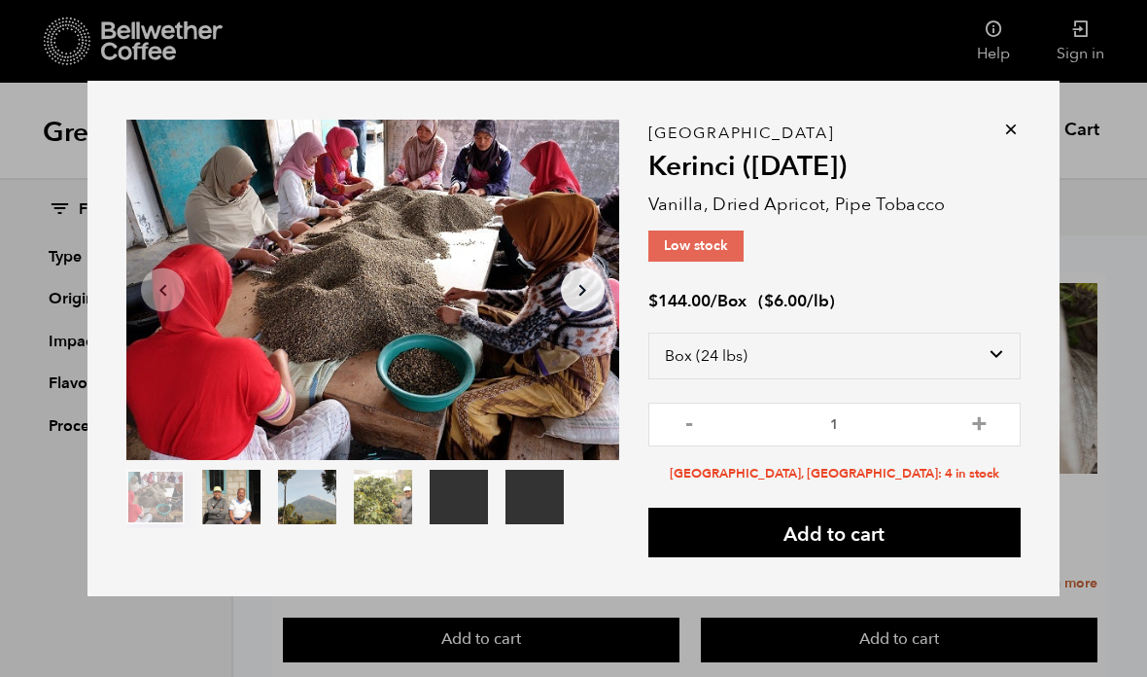
click at [1019, 139] on icon at bounding box center [1011, 129] width 19 height 19
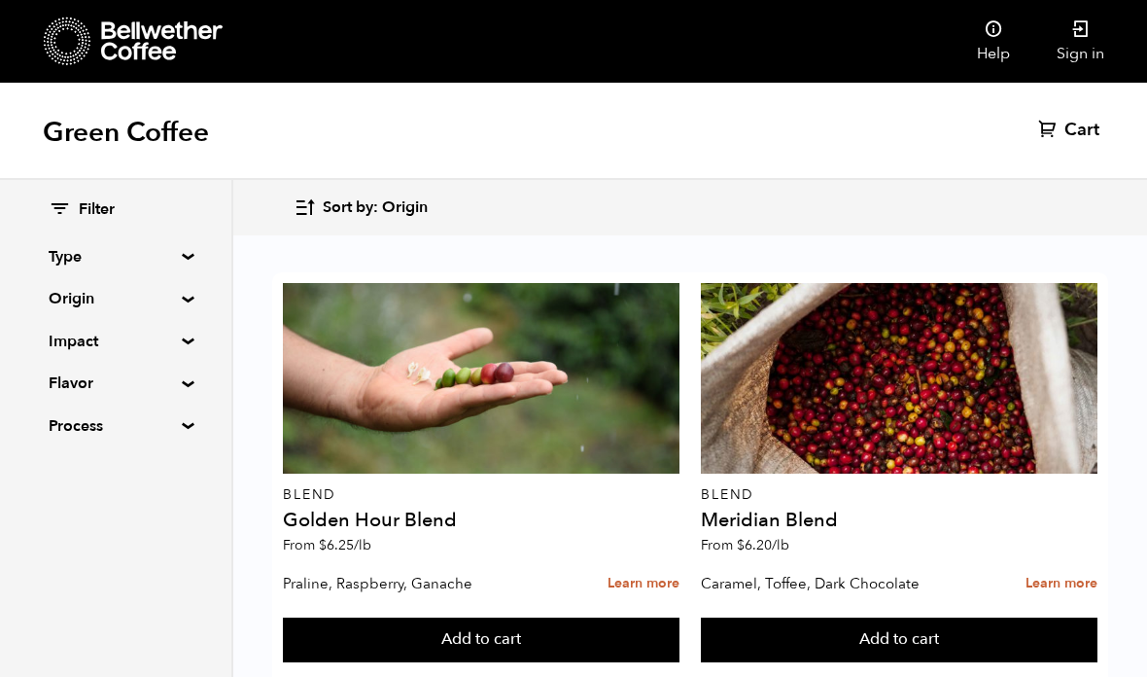
scroll to position [3171, 0]
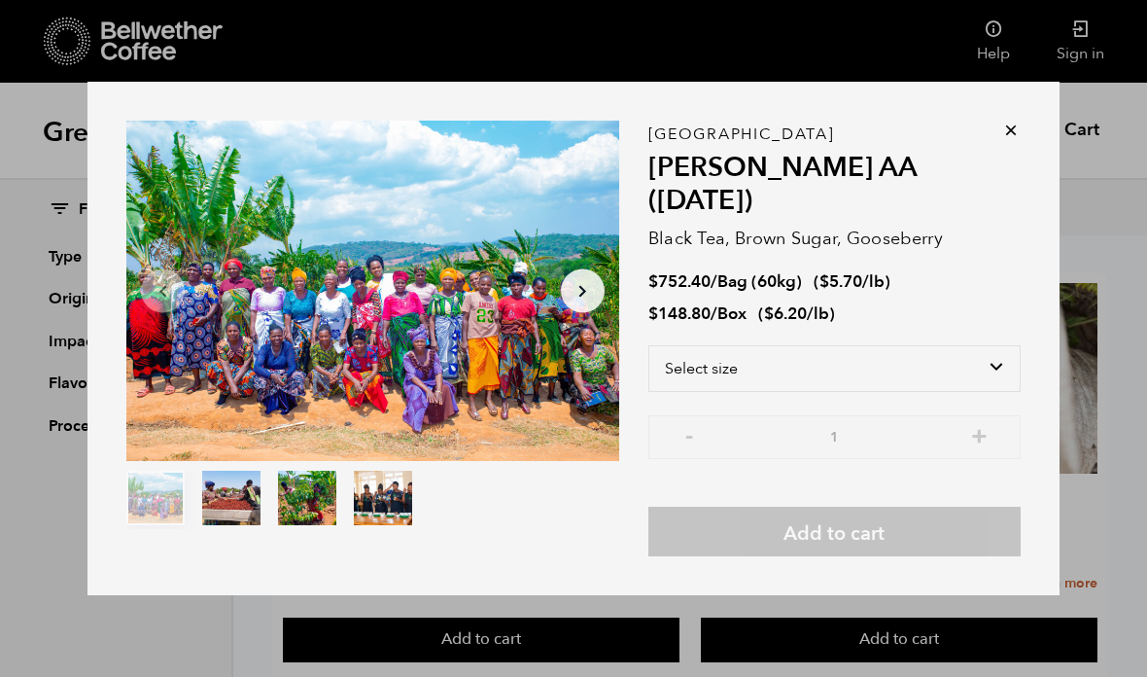
click at [681, 392] on select "Select size Bag (60kg) (132 lbs) Box (24 lbs)" at bounding box center [835, 368] width 372 height 47
select select "box"
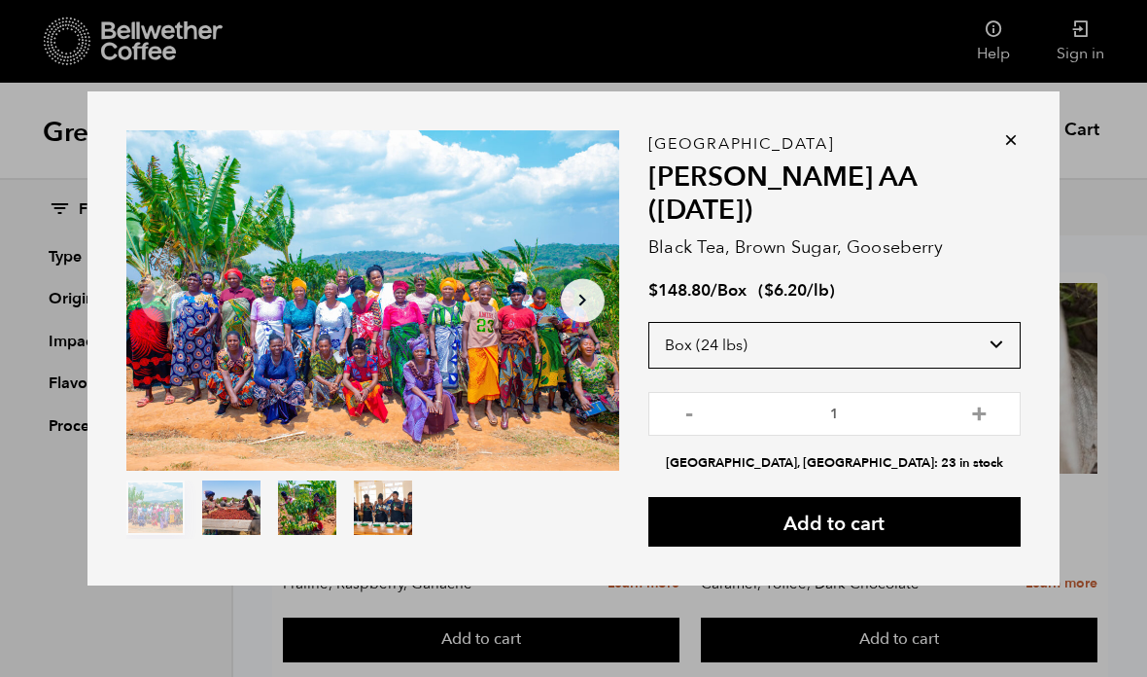
scroll to position [3249, 0]
click at [1009, 137] on icon at bounding box center [1011, 139] width 19 height 19
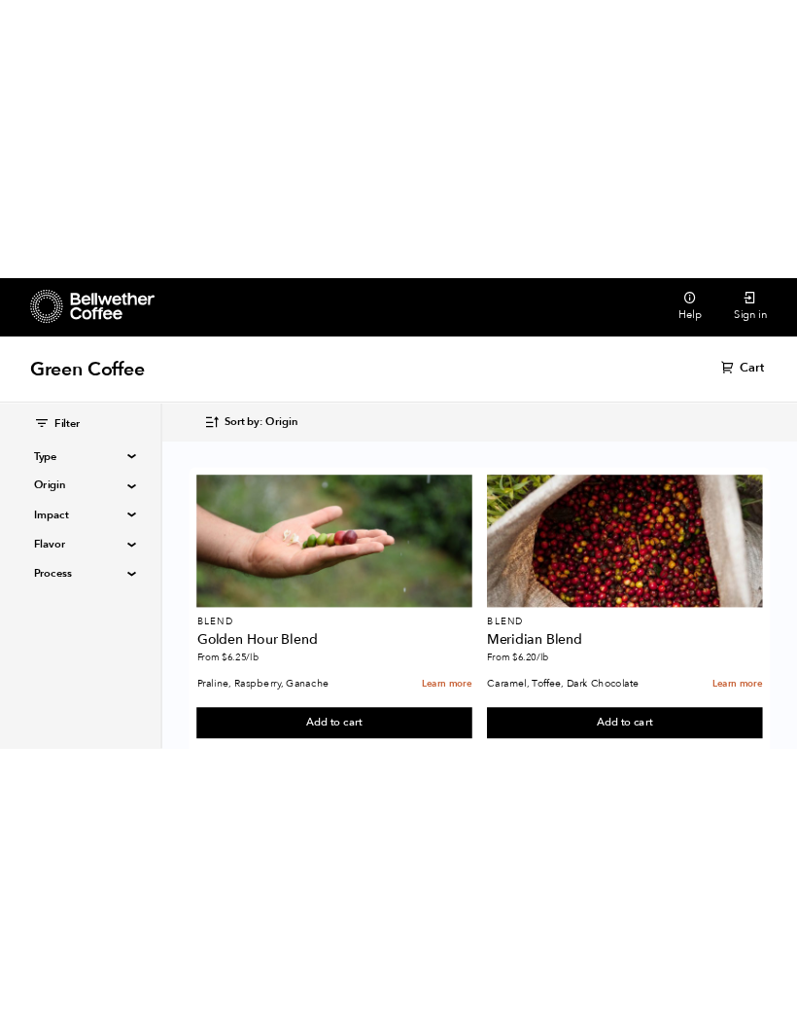
scroll to position [66, 0]
